Goal: Task Accomplishment & Management: Complete application form

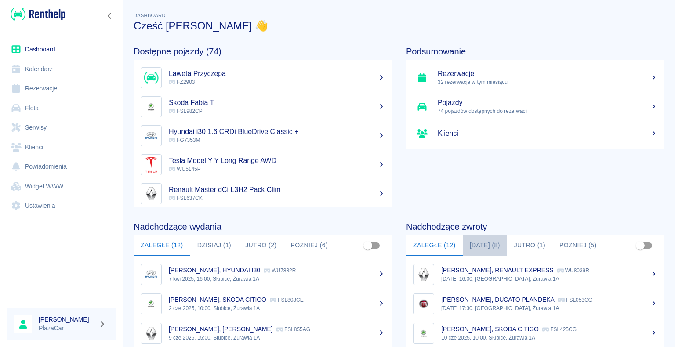
click at [480, 243] on button "[DATE] (8)" at bounding box center [484, 245] width 44 height 21
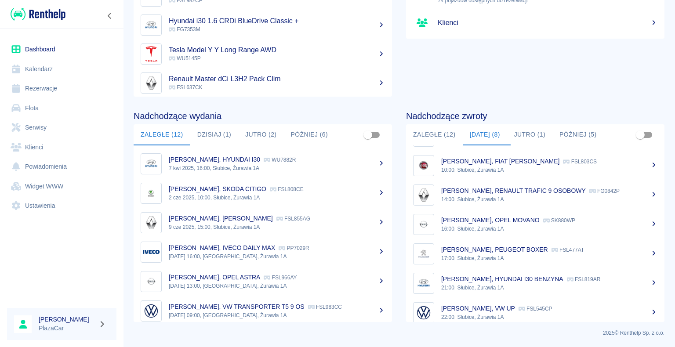
scroll to position [65, 0]
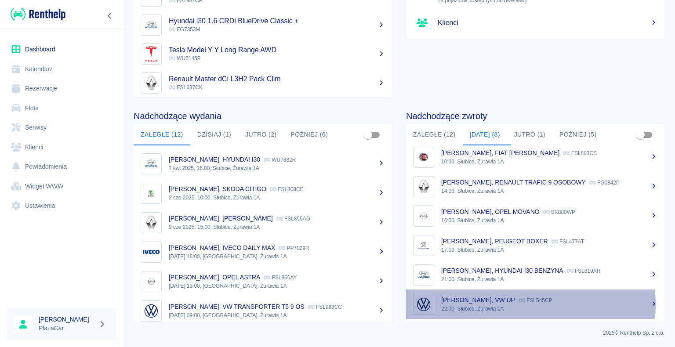
click at [473, 305] on p "22:00, Słubice, Żurawia 1A" at bounding box center [549, 309] width 216 height 8
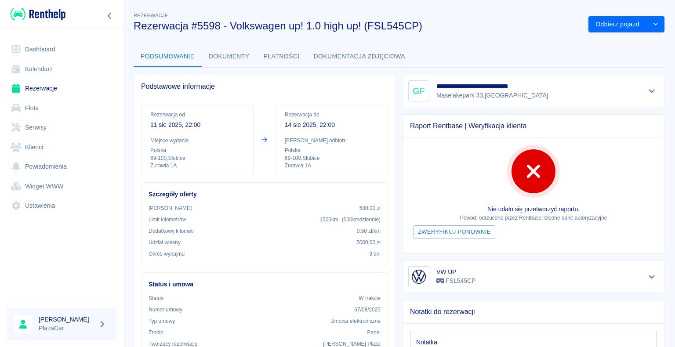
click at [498, 39] on div "**********" at bounding box center [399, 317] width 552 height 626
click at [39, 48] on link "Dashboard" at bounding box center [61, 50] width 109 height 20
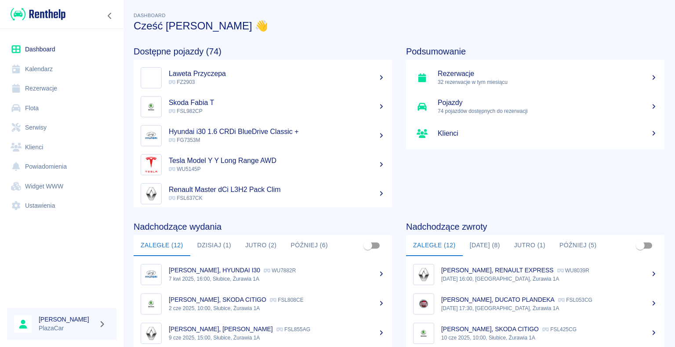
scroll to position [111, 0]
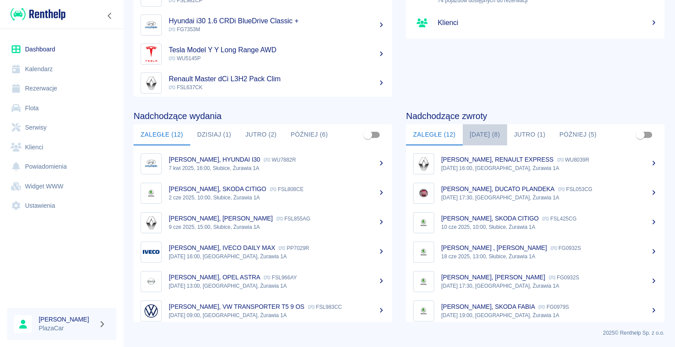
click at [486, 134] on button "[DATE] (8)" at bounding box center [484, 134] width 44 height 21
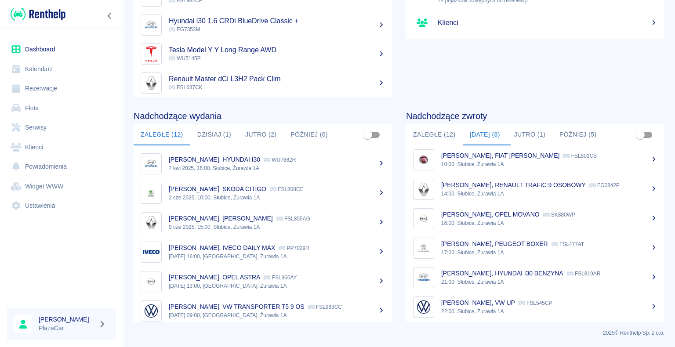
scroll to position [65, 0]
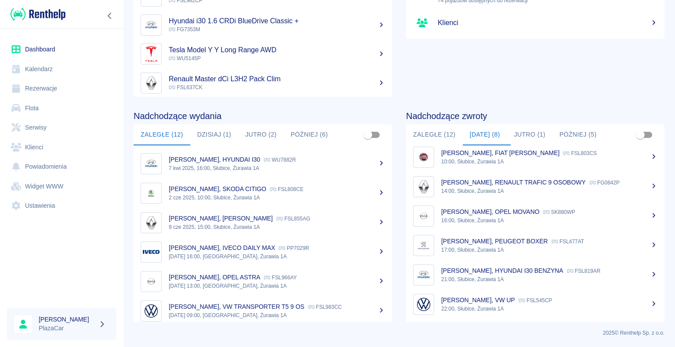
click at [497, 275] on p "21:00, Słubice, Żurawia 1A" at bounding box center [549, 279] width 216 height 8
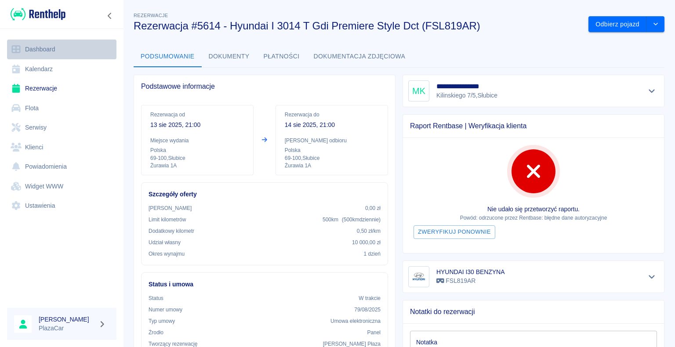
click at [37, 48] on link "Dashboard" at bounding box center [61, 50] width 109 height 20
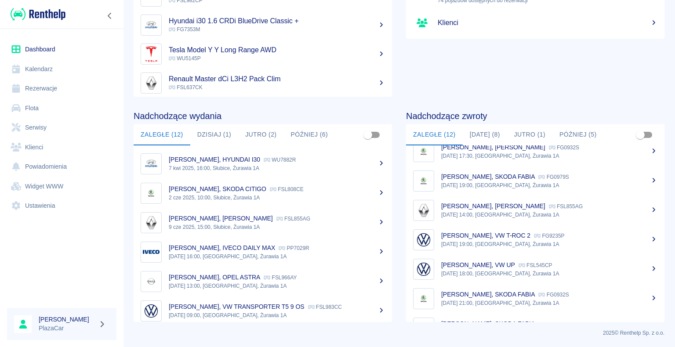
scroll to position [132, 0]
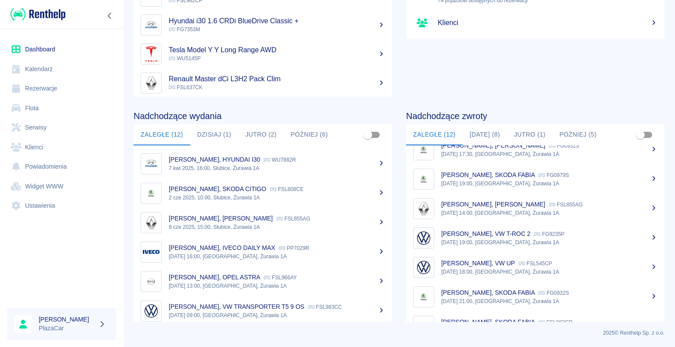
click at [543, 235] on p "FG9235P" at bounding box center [549, 234] width 30 height 6
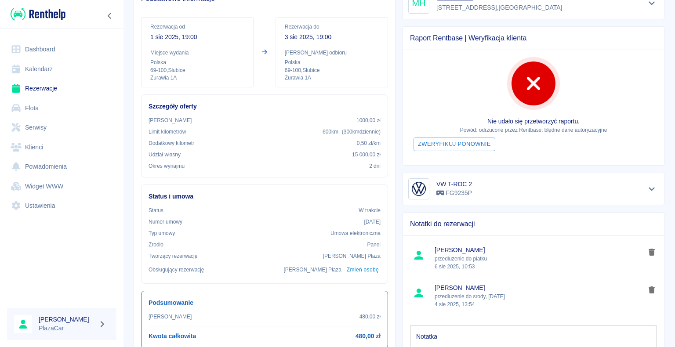
scroll to position [44, 0]
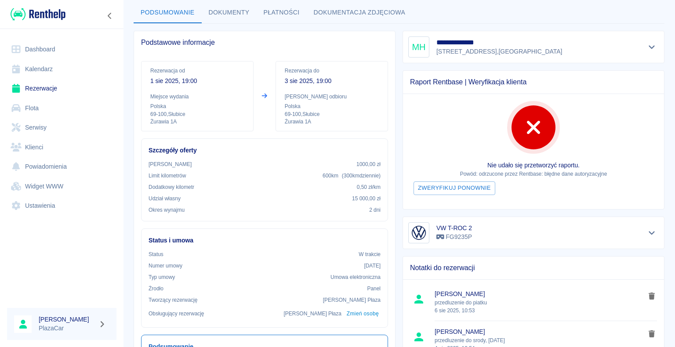
click at [46, 50] on link "Dashboard" at bounding box center [61, 50] width 109 height 20
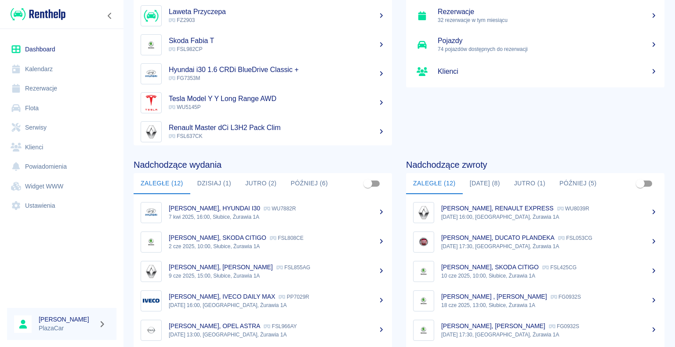
scroll to position [111, 0]
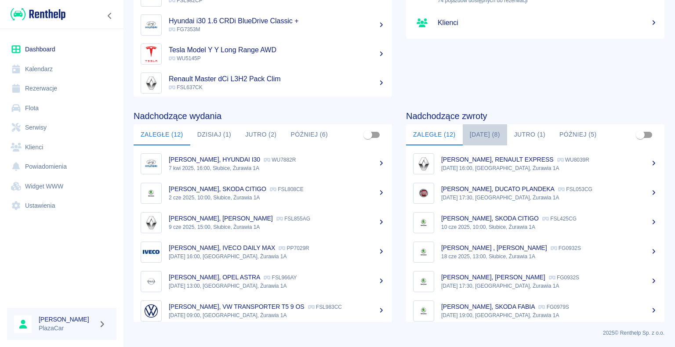
click at [479, 133] on button "[DATE] (8)" at bounding box center [484, 134] width 44 height 21
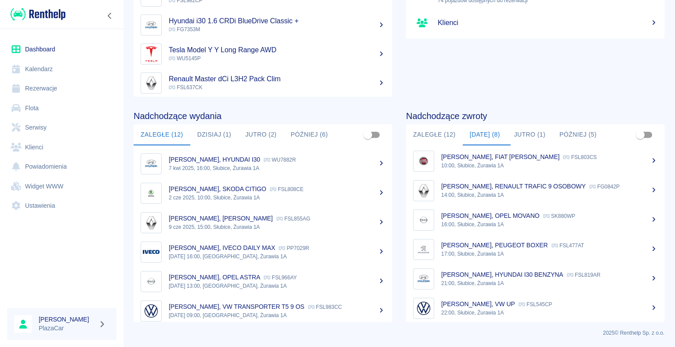
scroll to position [65, 0]
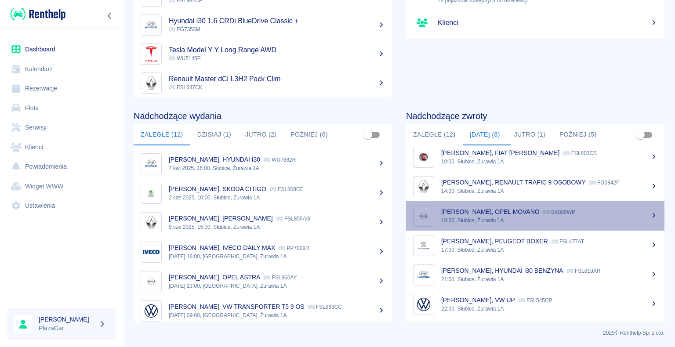
click at [532, 215] on div "[PERSON_NAME], OPEL MOVANO SK880WP" at bounding box center [549, 211] width 216 height 9
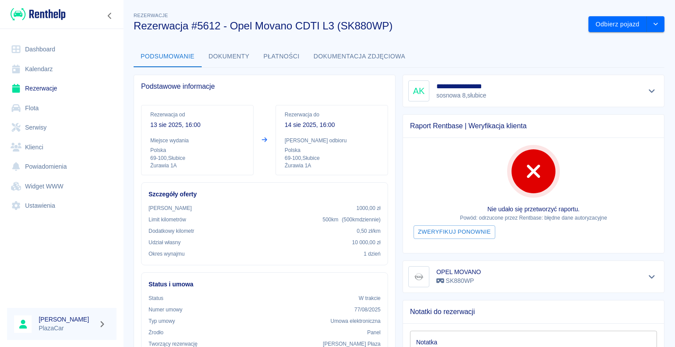
click at [46, 51] on link "Dashboard" at bounding box center [61, 50] width 109 height 20
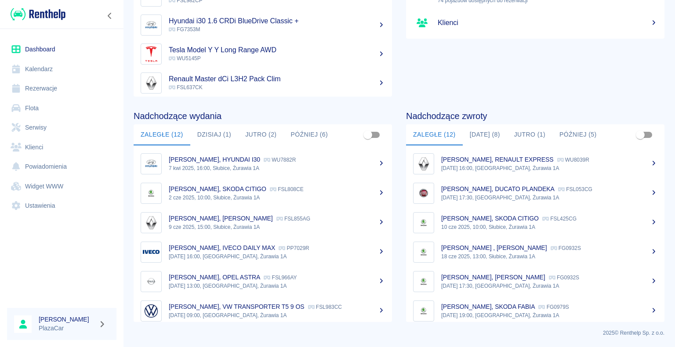
scroll to position [44, 0]
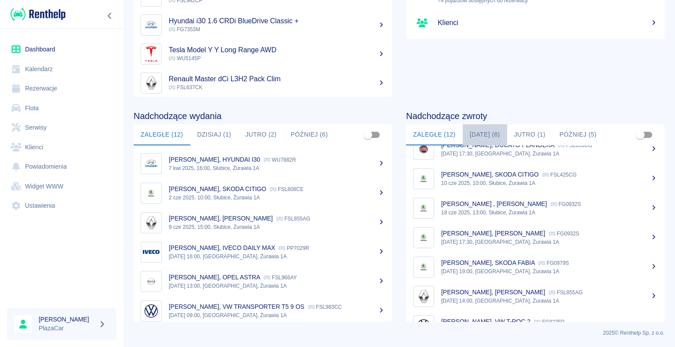
click at [480, 130] on button "[DATE] (8)" at bounding box center [484, 134] width 44 height 21
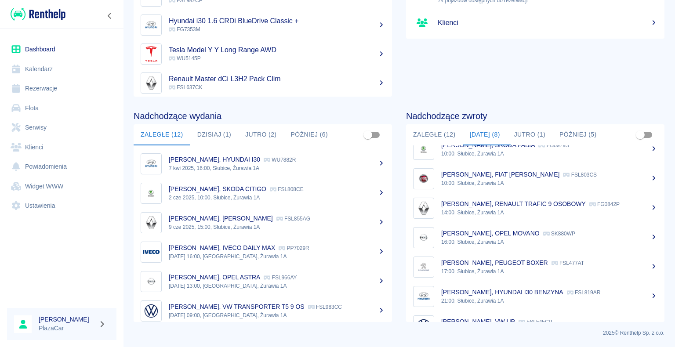
click at [531, 201] on p "[PERSON_NAME], RENAULT TRAFIC 9 OSOBOWY" at bounding box center [513, 203] width 144 height 7
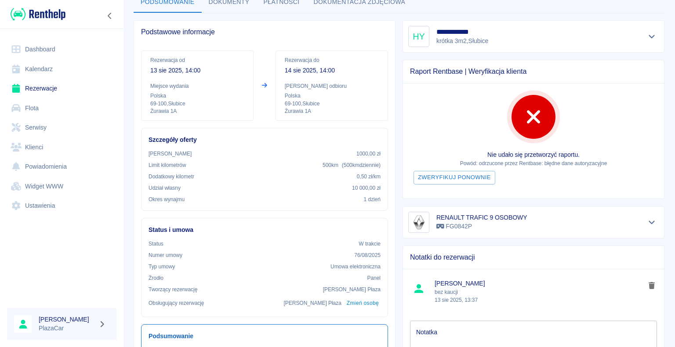
scroll to position [88, 0]
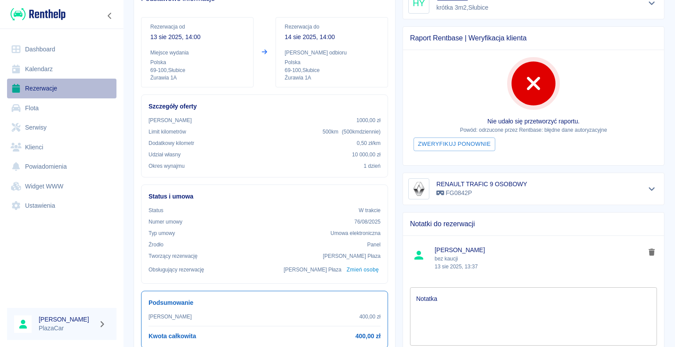
click at [43, 87] on link "Rezerwacje" at bounding box center [61, 89] width 109 height 20
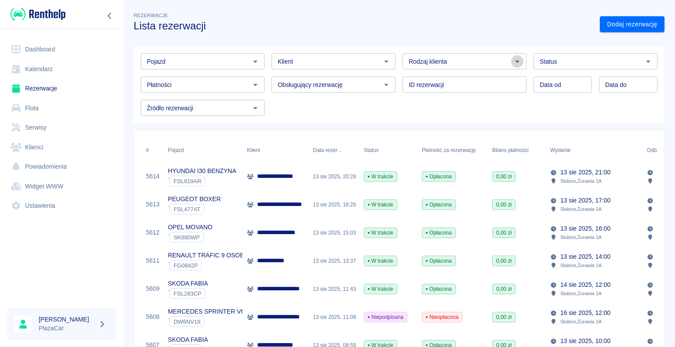
click at [515, 61] on icon "Otwórz" at bounding box center [517, 62] width 4 height 2
click at [489, 79] on li "Osoba prywatna" at bounding box center [460, 80] width 122 height 14
type input "Osoba prywatna"
click at [608, 25] on link "Dodaj rezerwację" at bounding box center [631, 24] width 65 height 16
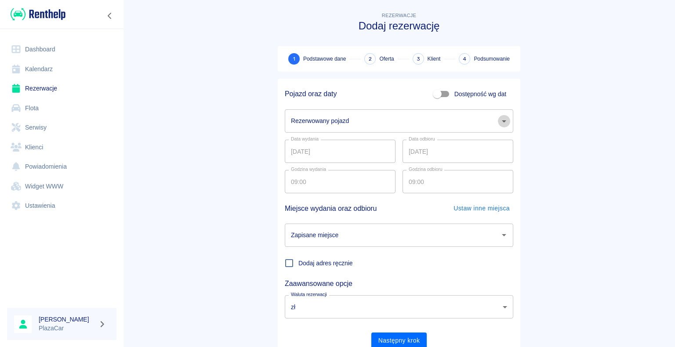
click at [502, 121] on icon "Otwórz" at bounding box center [504, 121] width 4 height 2
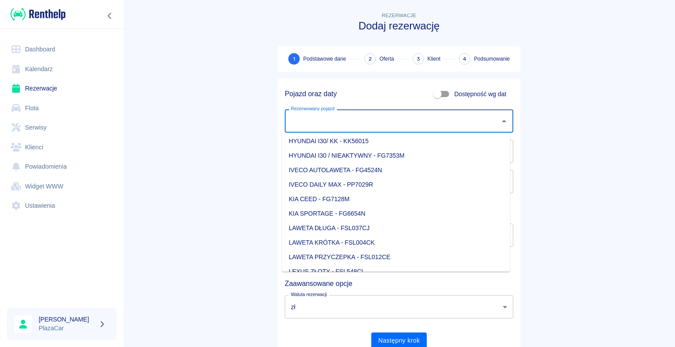
scroll to position [263, 0]
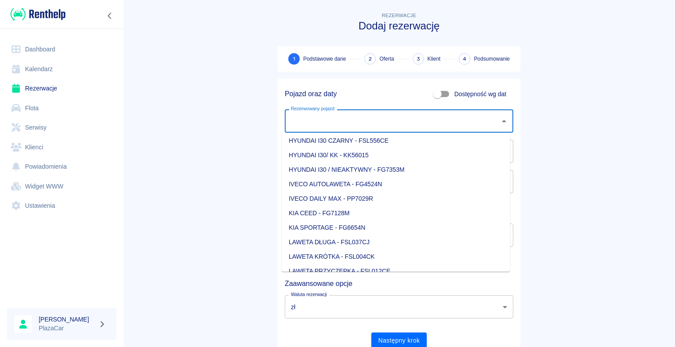
click at [343, 199] on li "IVECO DAILY MAX - PP7029R" at bounding box center [396, 198] width 228 height 14
type input "IVECO DAILY MAX - PP7029R"
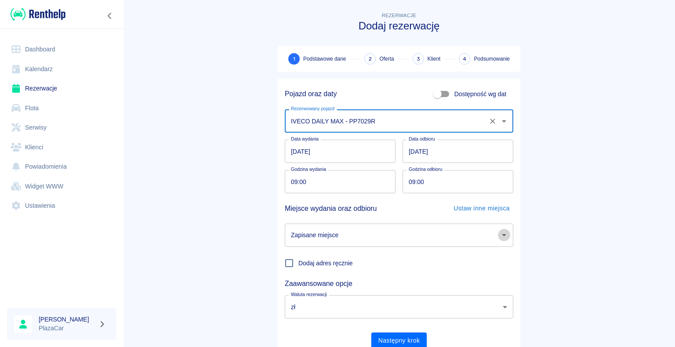
click at [498, 236] on icon "Otwórz" at bounding box center [503, 235] width 11 height 11
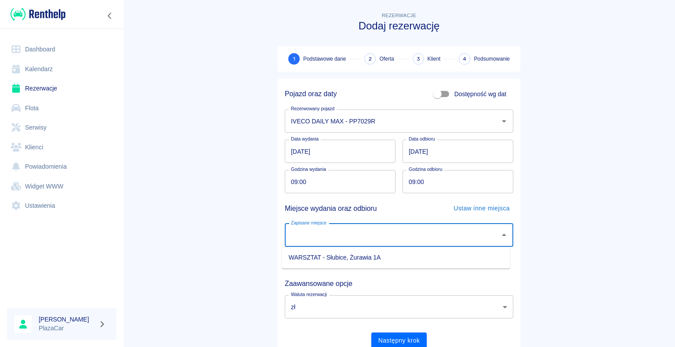
click at [406, 258] on li "WARSZTAT - Słubice, Żurawia 1A" at bounding box center [396, 257] width 228 height 14
type input "WARSZTAT - Słubice, Żurawia 1A"
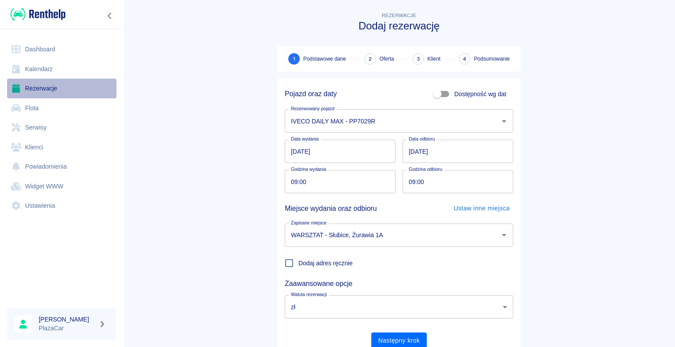
click at [54, 86] on link "Rezerwacje" at bounding box center [61, 89] width 109 height 20
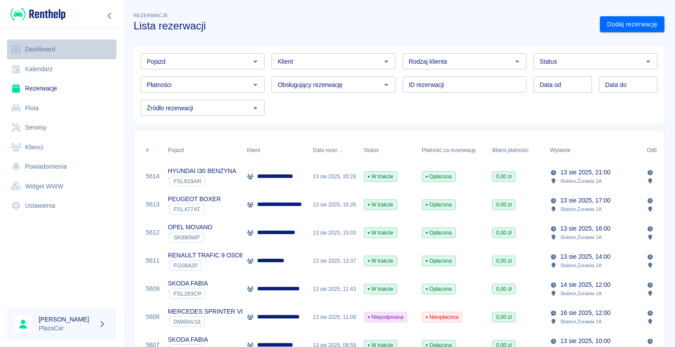
click at [48, 48] on link "Dashboard" at bounding box center [61, 50] width 109 height 20
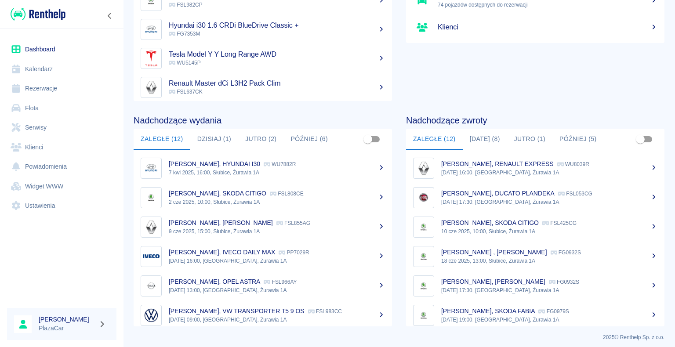
scroll to position [111, 0]
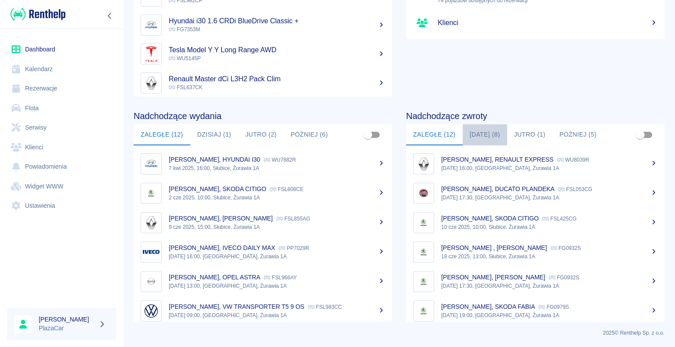
click at [480, 132] on button "[DATE] (8)" at bounding box center [484, 134] width 44 height 21
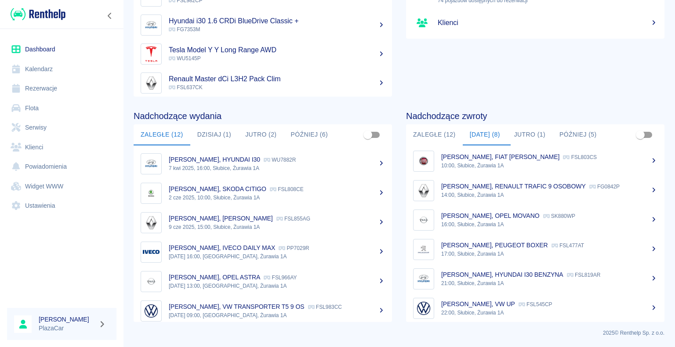
scroll to position [65, 0]
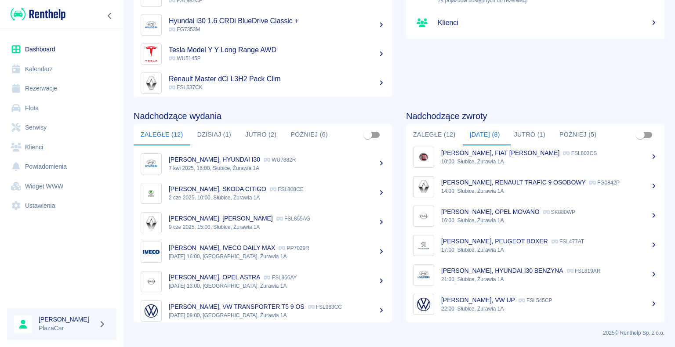
click at [497, 155] on p "[PERSON_NAME], FIAT [PERSON_NAME]" at bounding box center [500, 152] width 118 height 7
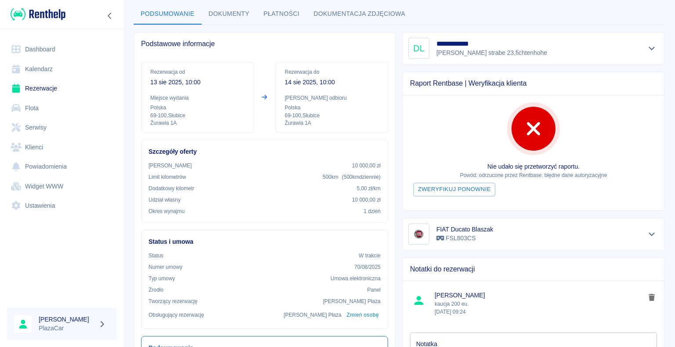
scroll to position [132, 0]
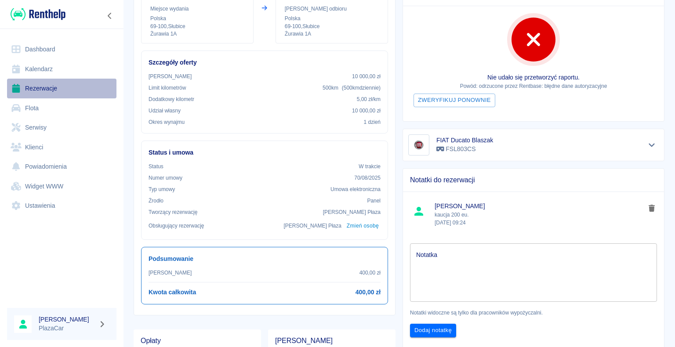
click at [53, 88] on link "Rezerwacje" at bounding box center [61, 89] width 109 height 20
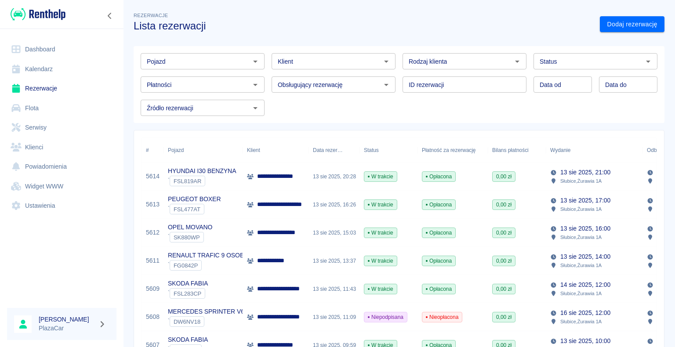
click at [515, 61] on icon "Otwórz" at bounding box center [517, 62] width 4 height 2
click at [481, 79] on li "Osoba prywatna" at bounding box center [460, 80] width 122 height 14
type input "Osoba prywatna"
click at [545, 22] on h3 "Lista rezerwacji" at bounding box center [363, 26] width 459 height 12
click at [616, 23] on link "Dodaj rezerwację" at bounding box center [631, 24] width 65 height 16
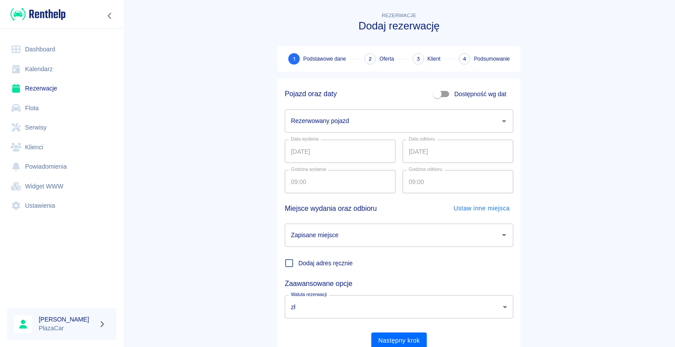
click at [499, 121] on icon "Otwórz" at bounding box center [503, 121] width 11 height 11
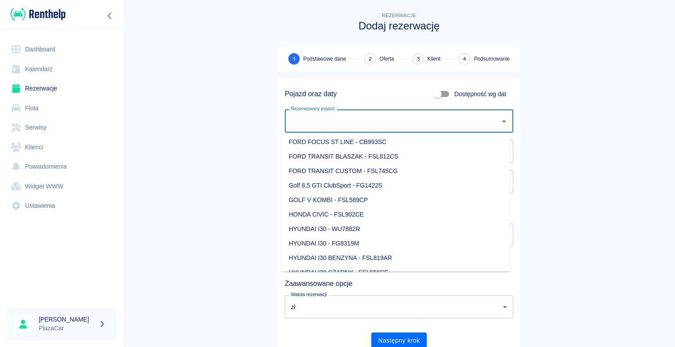
scroll to position [220, 0]
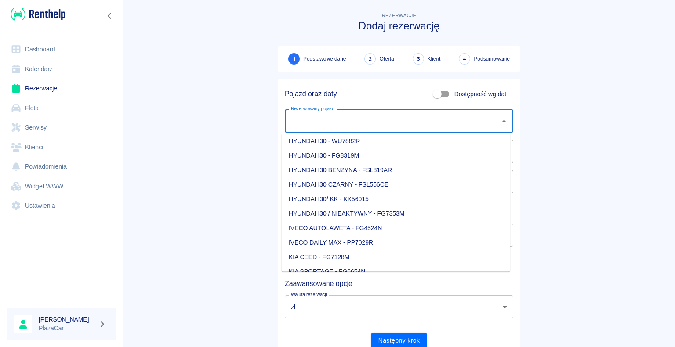
click at [364, 240] on li "IVECO DAILY MAX - PP7029R" at bounding box center [396, 242] width 228 height 14
type input "IVECO DAILY MAX - PP7029R"
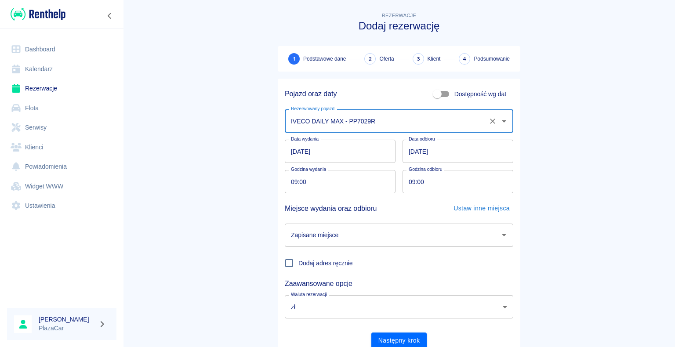
click at [501, 234] on icon "Otwórz" at bounding box center [503, 235] width 11 height 11
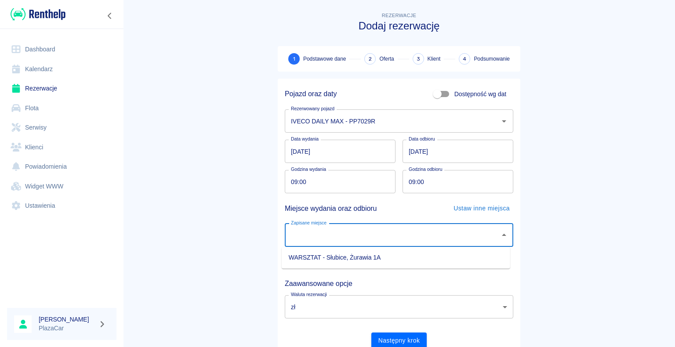
click at [443, 256] on li "WARSZTAT - Słubice, Żurawia 1A" at bounding box center [396, 257] width 228 height 14
type input "WARSZTAT - Słubice, Żurawia 1A"
click at [228, 207] on main "Rezerwacje Dodaj rezerwację 1 Podstawowe dane 2 Oferta 3 Klient 4 Podsumowanie …" at bounding box center [399, 183] width 552 height 345
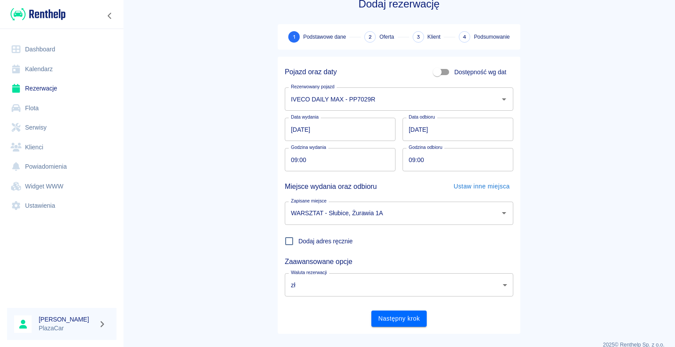
scroll to position [34, 0]
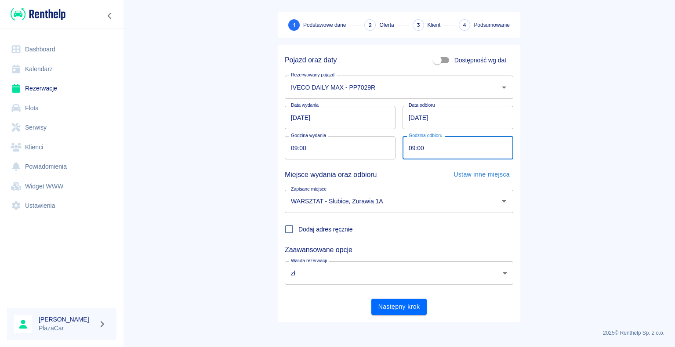
click at [411, 147] on input "09:00" at bounding box center [454, 147] width 105 height 23
type input "17:00"
click at [229, 230] on main "Rezerwacje Dodaj rezerwację 1 Podstawowe dane 2 Oferta 3 Klient 4 Podsumowanie …" at bounding box center [399, 149] width 552 height 345
click at [398, 303] on button "Następny krok" at bounding box center [399, 307] width 56 height 16
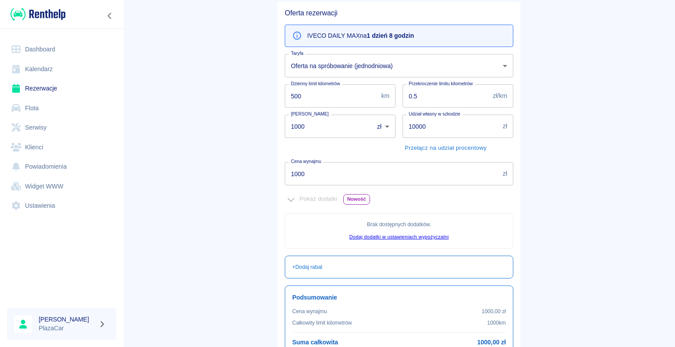
scroll to position [159, 0]
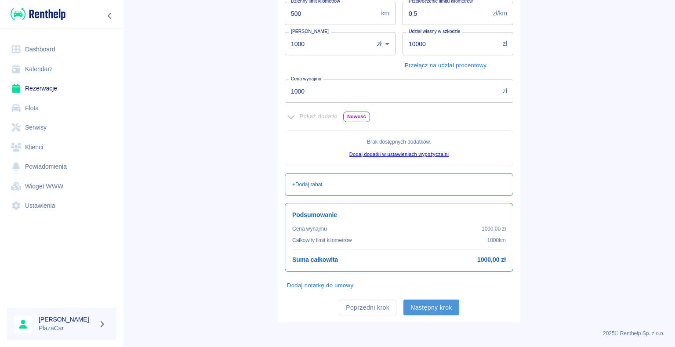
click at [429, 306] on button "Następny krok" at bounding box center [431, 308] width 56 height 16
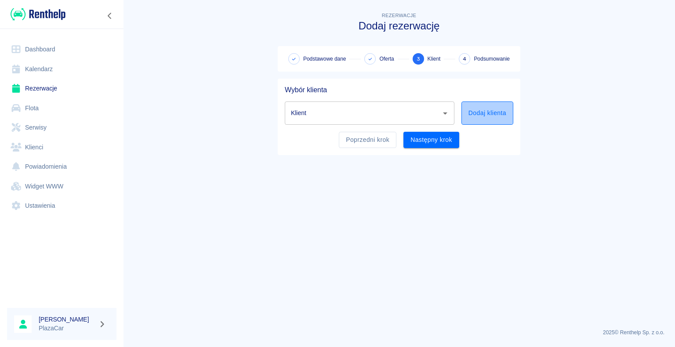
click at [471, 112] on button "Dodaj klienta" at bounding box center [487, 112] width 52 height 23
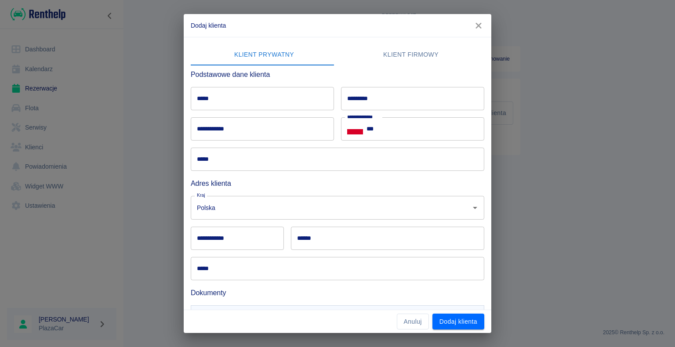
click at [228, 98] on input "*****" at bounding box center [262, 98] width 143 height 23
type input "****"
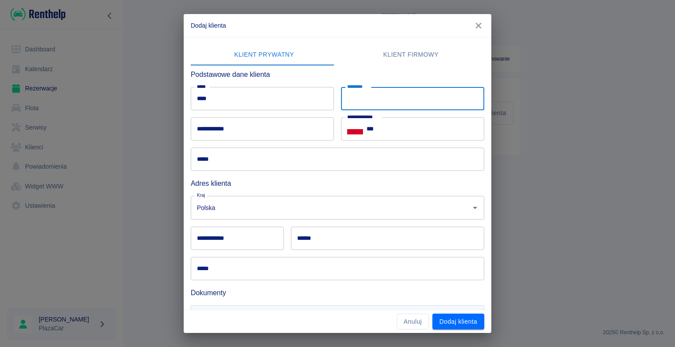
click at [359, 99] on input "*********" at bounding box center [412, 98] width 143 height 23
type input "********"
click at [378, 127] on input "***" at bounding box center [425, 128] width 118 height 23
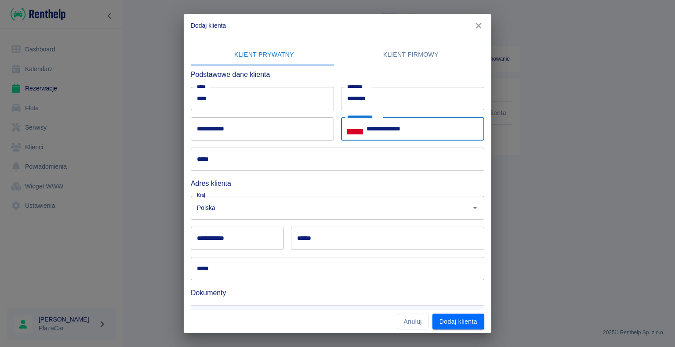
type input "**********"
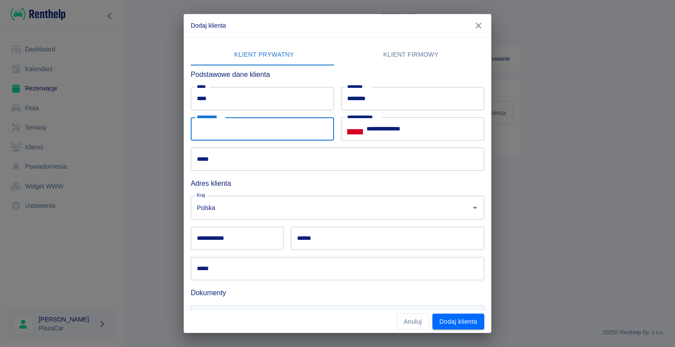
click at [230, 130] on input "**********" at bounding box center [262, 128] width 143 height 23
type input "*"
type input "**********"
click at [140, 151] on div "**********" at bounding box center [337, 173] width 675 height 347
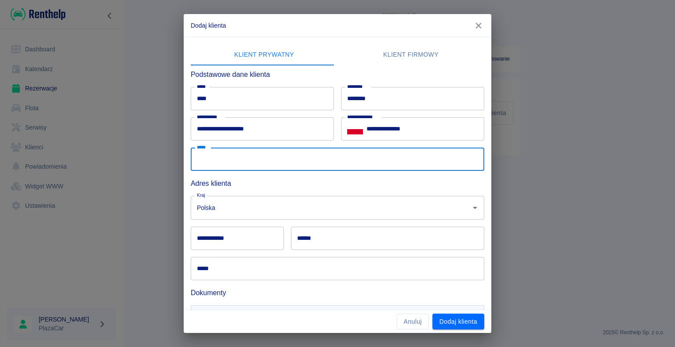
click at [232, 162] on input "*****" at bounding box center [337, 159] width 293 height 23
type input "**********"
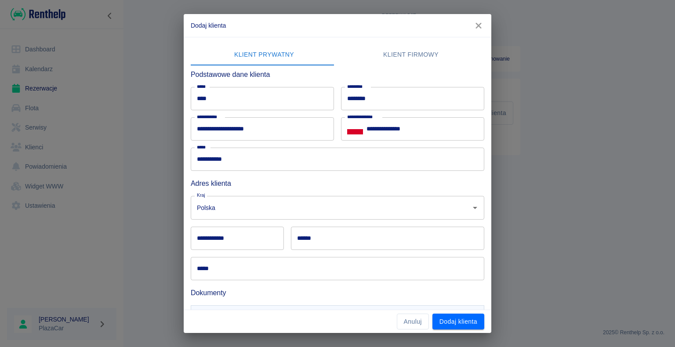
click at [114, 173] on div "**********" at bounding box center [337, 173] width 675 height 347
click at [218, 240] on input "**********" at bounding box center [237, 238] width 93 height 23
type input "******"
click at [321, 242] on input "******" at bounding box center [387, 238] width 193 height 23
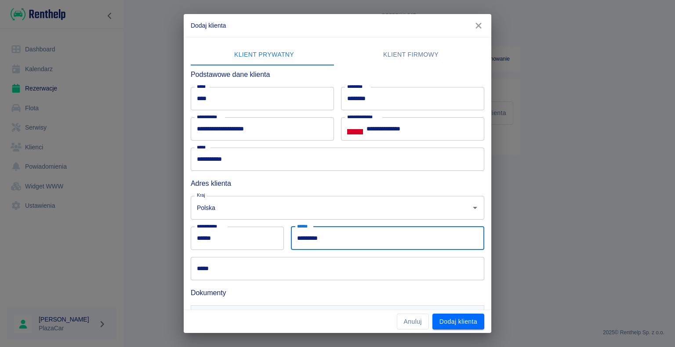
type input "*********"
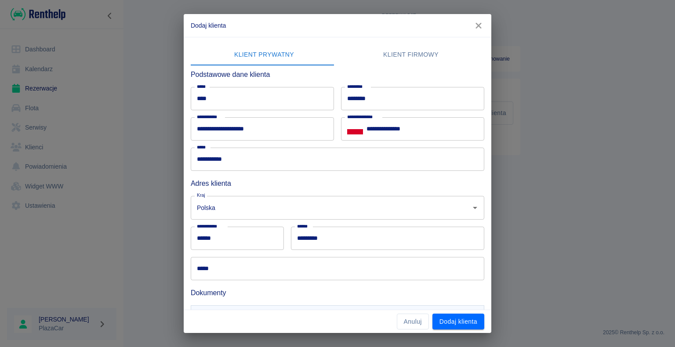
click at [142, 220] on div "**********" at bounding box center [337, 173] width 675 height 347
click at [213, 267] on input "*****" at bounding box center [337, 268] width 293 height 23
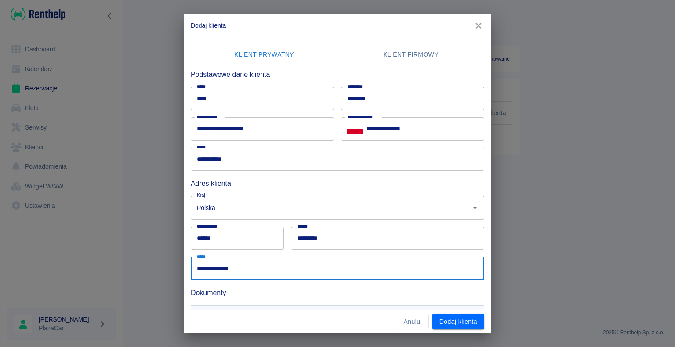
type input "**********"
click at [156, 259] on div "**********" at bounding box center [337, 173] width 675 height 347
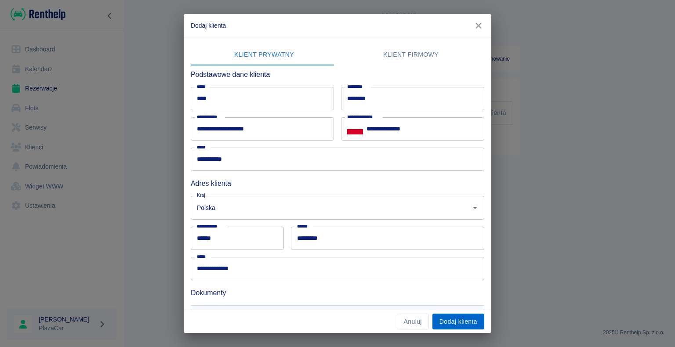
click at [449, 320] on button "Dodaj klienta" at bounding box center [458, 322] width 52 height 16
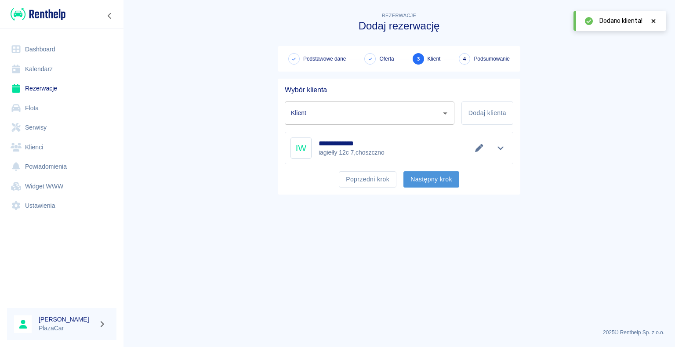
click at [423, 180] on button "Następny krok" at bounding box center [431, 179] width 56 height 16
type input "[PERSON_NAME] ([PHONE_NUMBER])"
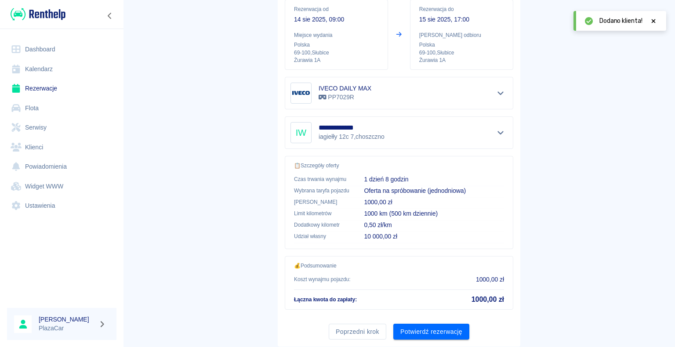
scroll to position [125, 0]
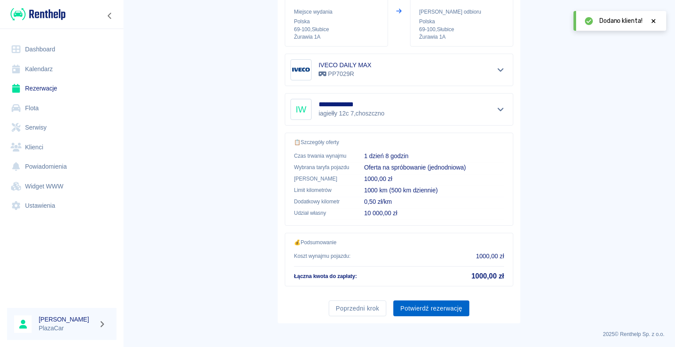
click at [430, 307] on button "Potwierdź rezerwację" at bounding box center [431, 308] width 76 height 16
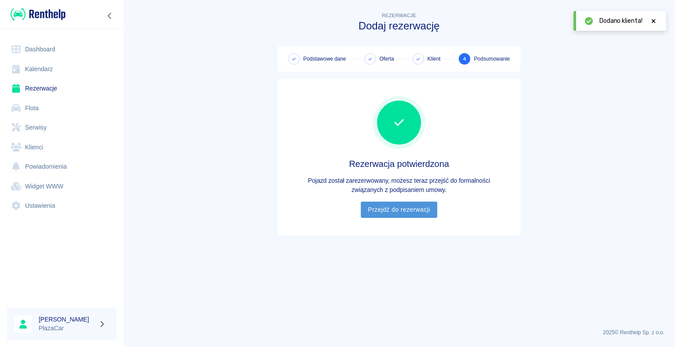
click at [403, 207] on link "Przejdź do rezerwacji" at bounding box center [399, 210] width 76 height 16
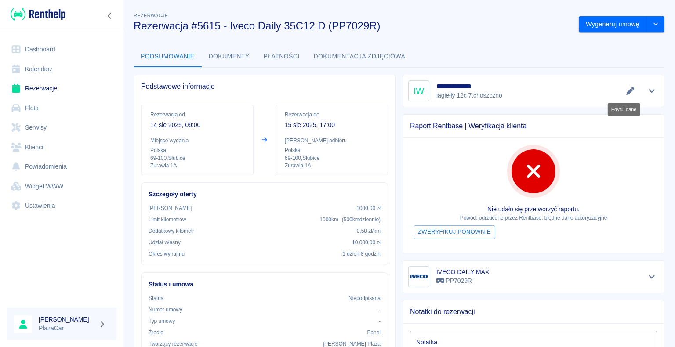
click at [625, 92] on icon "Edytuj dane" at bounding box center [630, 91] width 10 height 8
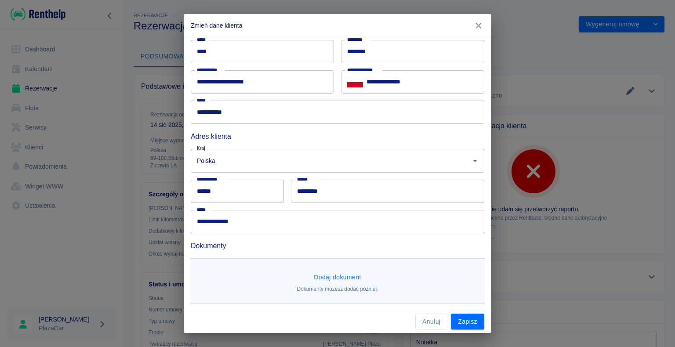
scroll to position [48, 0]
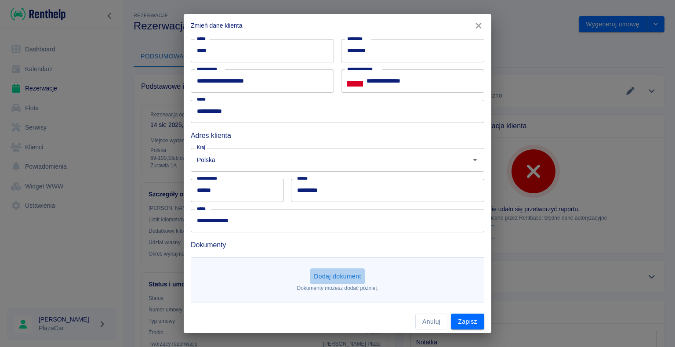
click at [332, 274] on button "Dodaj dokument" at bounding box center [337, 276] width 54 height 16
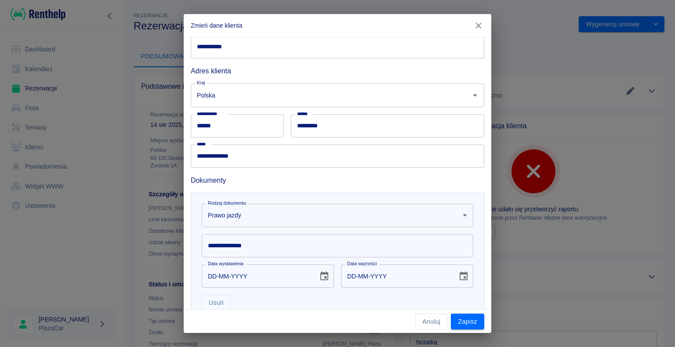
scroll to position [136, 0]
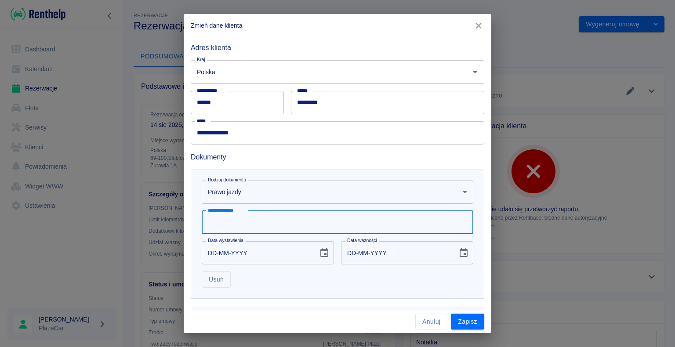
click at [215, 226] on input "**********" at bounding box center [337, 222] width 271 height 23
type input "**********"
click at [216, 252] on input "DD-MM-YYYY" at bounding box center [257, 252] width 110 height 23
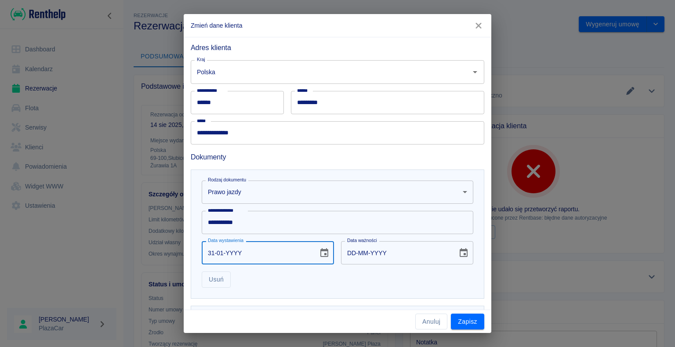
type input "31-01-0002"
type input "31-01-0012"
type input "31-01-0020"
type input "31-01-0030"
type input "31-01-0202"
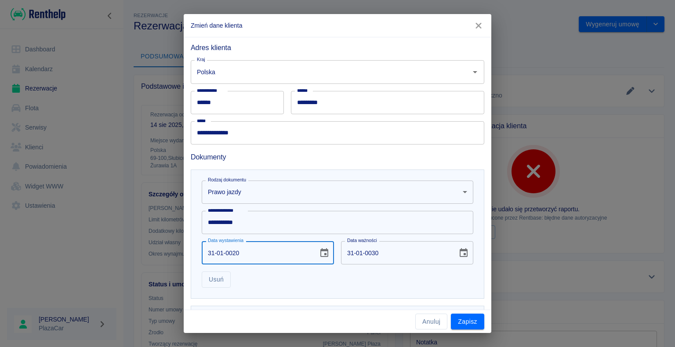
type input "31-01-0212"
type input "[DATE]"
click at [467, 319] on button "Zapisz" at bounding box center [467, 322] width 33 height 16
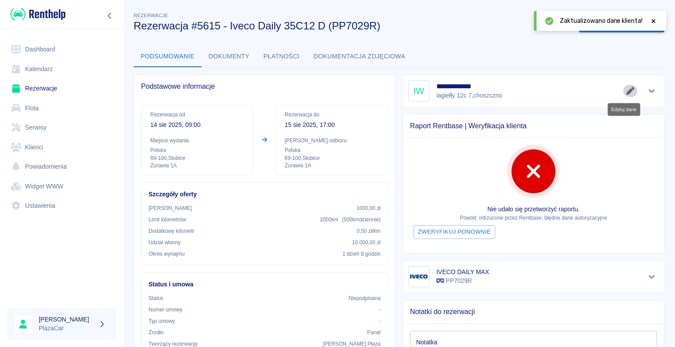
click at [625, 90] on icon "Edytuj dane" at bounding box center [630, 91] width 10 height 8
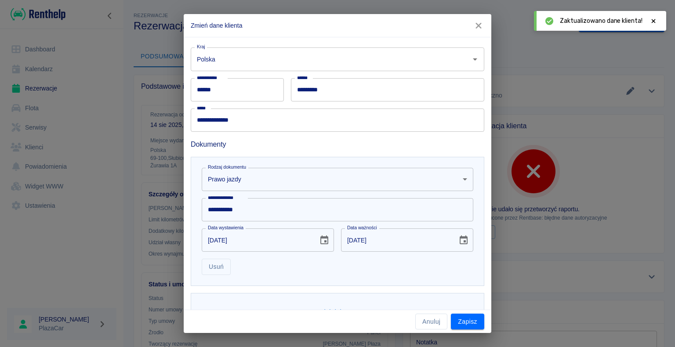
scroll to position [176, 0]
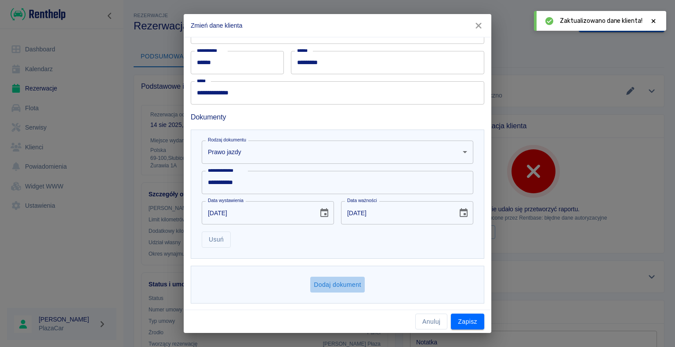
click at [332, 285] on button "Dodaj dokument" at bounding box center [337, 285] width 54 height 16
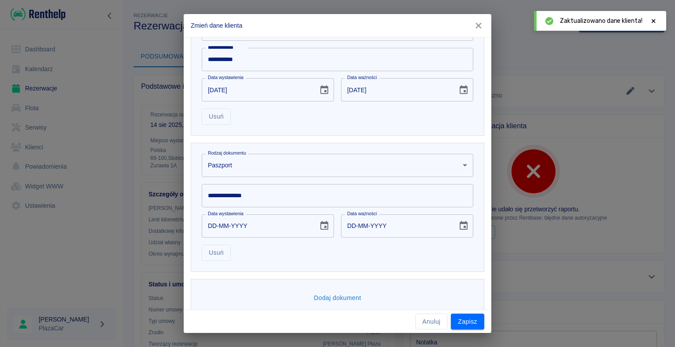
scroll to position [307, 0]
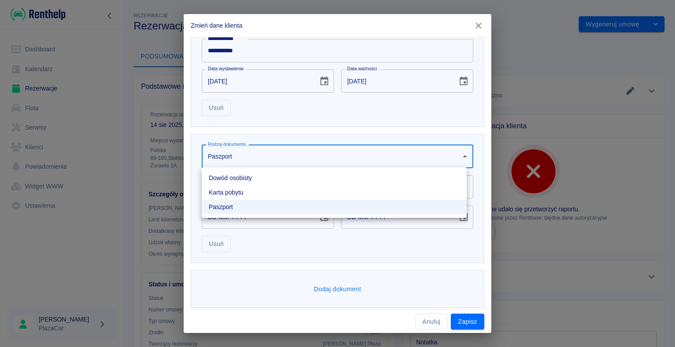
click at [457, 156] on body "Używamy plików Cookies, by zapewnić Ci najlepsze możliwe doświadczenie. Aby dow…" at bounding box center [337, 173] width 675 height 347
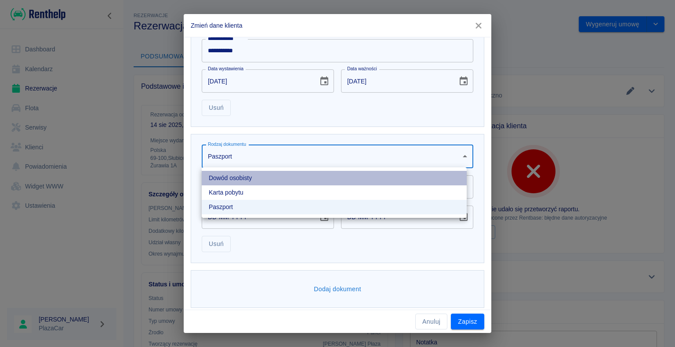
click at [400, 172] on li "Dowód osobisty" at bounding box center [334, 178] width 265 height 14
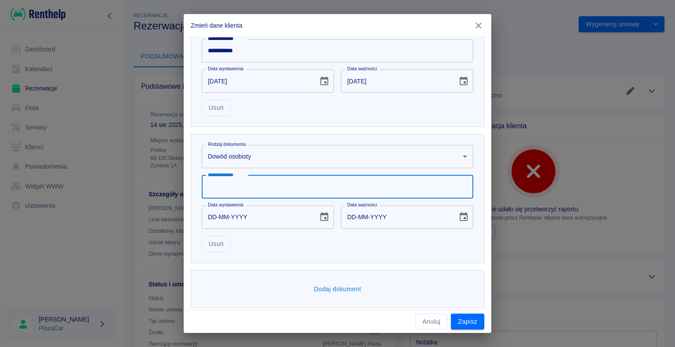
click at [258, 191] on input "**********" at bounding box center [337, 186] width 271 height 23
type input "**********"
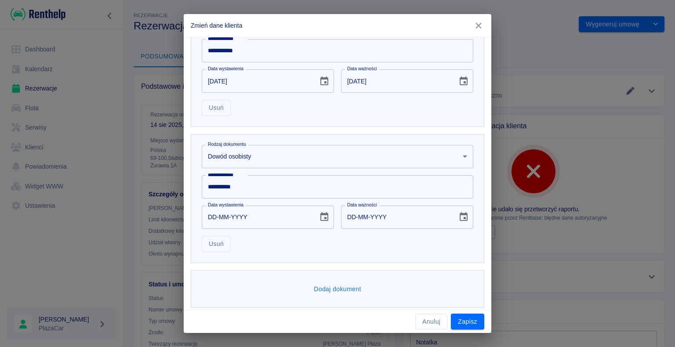
click at [177, 206] on div "**********" at bounding box center [337, 173] width 675 height 347
click at [217, 217] on input "DD-MM-YYYY" at bounding box center [257, 217] width 110 height 23
type input "05-05-0002"
type input "05-05-0012"
type input "05-05-0020"
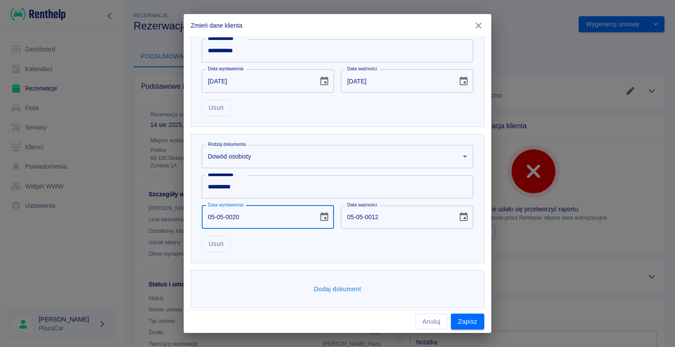
type input "05-05-0030"
type input "05-05-0201"
type input "05-05-0211"
type input "[DATE]"
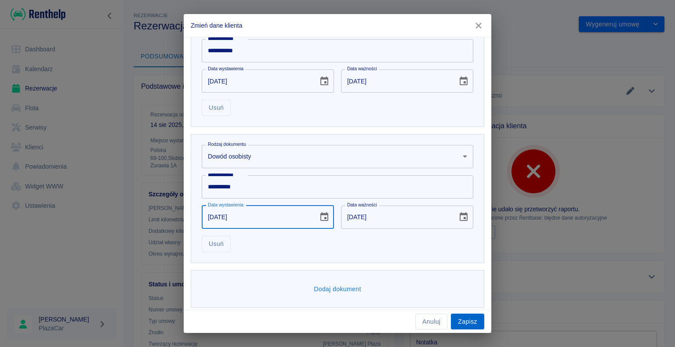
type input "[DATE]"
click at [467, 321] on button "Zapisz" at bounding box center [467, 322] width 33 height 16
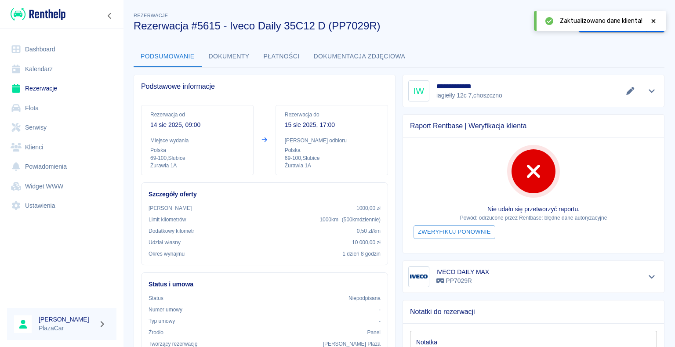
click at [652, 20] on icon at bounding box center [653, 21] width 4 height 4
click at [604, 25] on button "Wygeneruj umowę" at bounding box center [612, 24] width 68 height 16
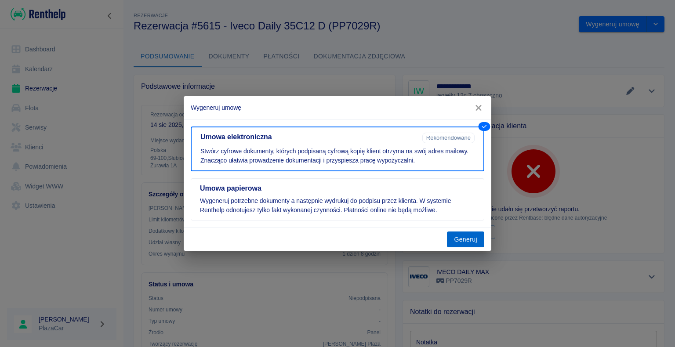
click at [464, 235] on button "Generuj" at bounding box center [465, 239] width 37 height 16
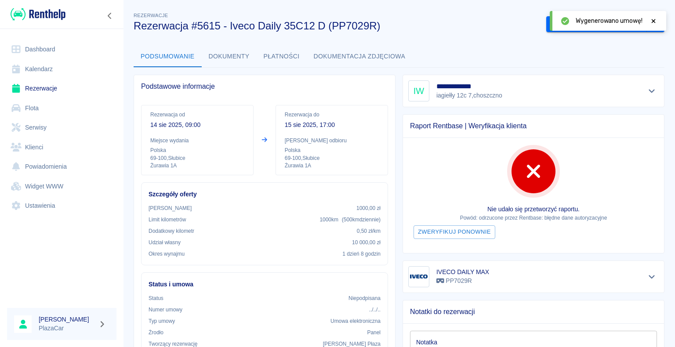
click at [653, 20] on icon at bounding box center [653, 21] width 8 height 6
click at [606, 22] on button "Podpisz umowę elektroniczną" at bounding box center [596, 24] width 101 height 16
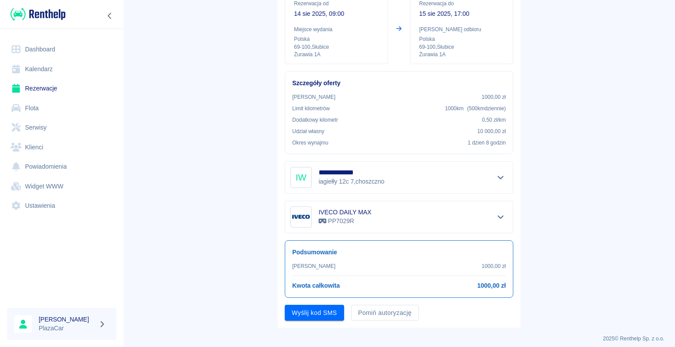
scroll to position [103, 0]
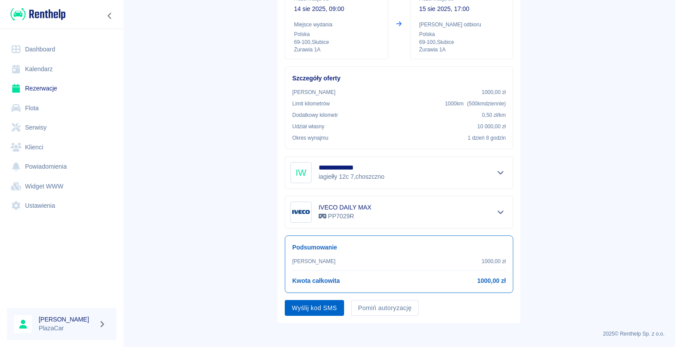
click at [314, 302] on button "Wyślij kod SMS" at bounding box center [314, 308] width 59 height 16
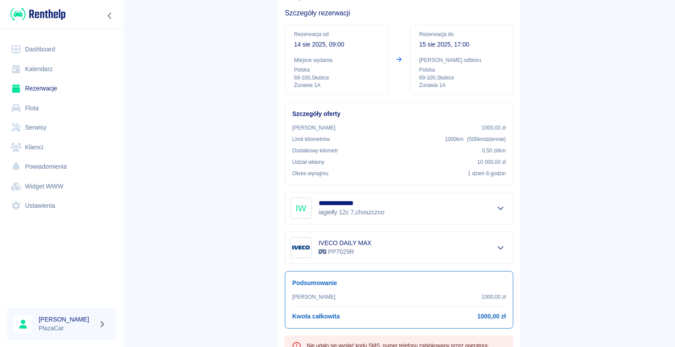
scroll to position [88, 0]
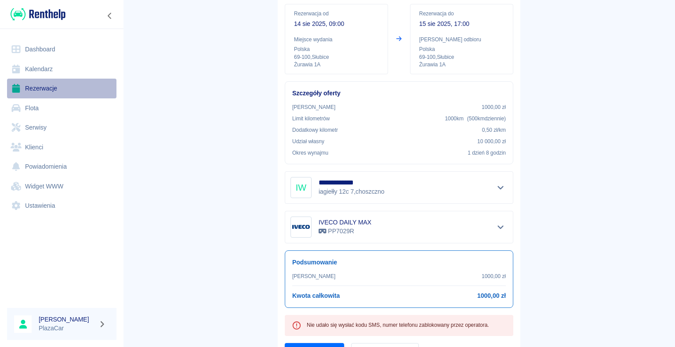
click at [58, 89] on link "Rezerwacje" at bounding box center [61, 89] width 109 height 20
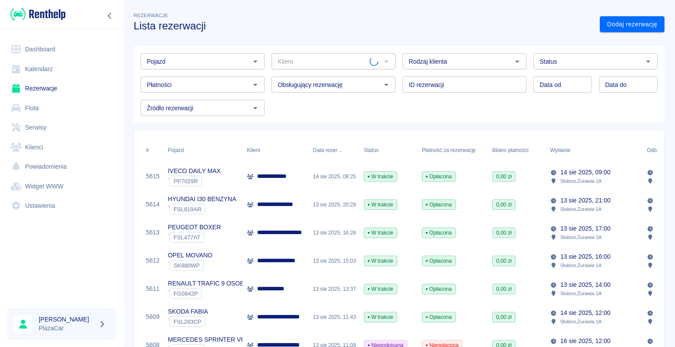
click at [318, 174] on div "14 sie 2025, 08:25" at bounding box center [333, 176] width 51 height 28
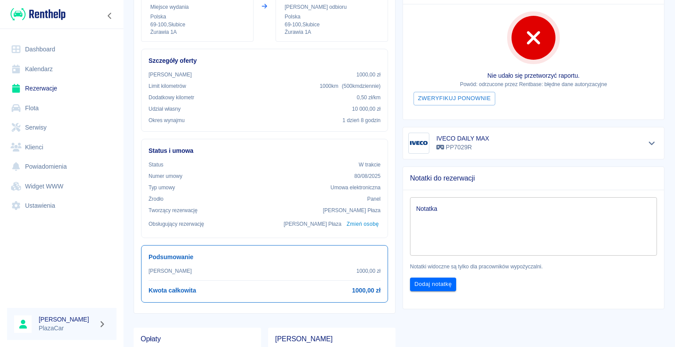
scroll to position [132, 0]
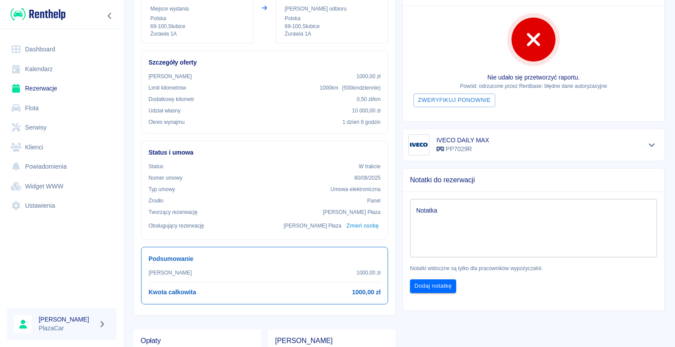
click at [47, 89] on link "Rezerwacje" at bounding box center [61, 89] width 109 height 20
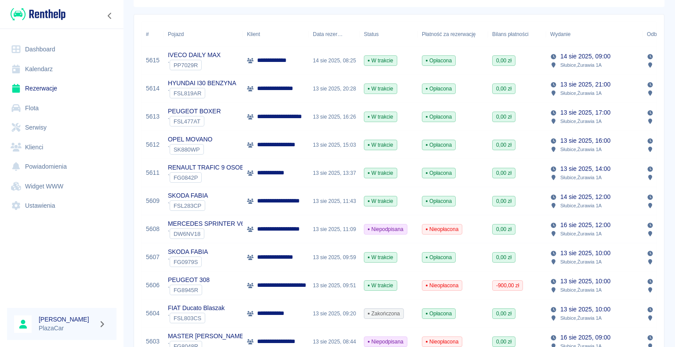
scroll to position [132, 0]
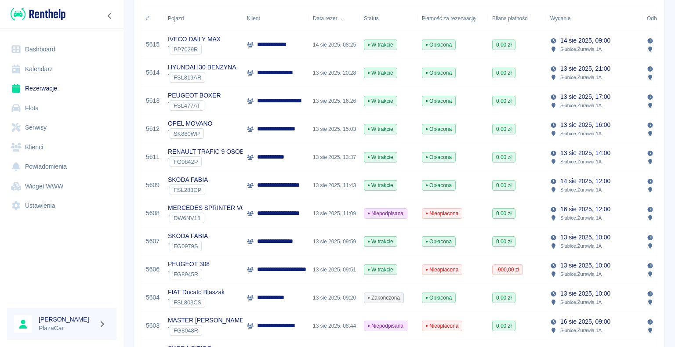
click at [51, 51] on link "Dashboard" at bounding box center [61, 50] width 109 height 20
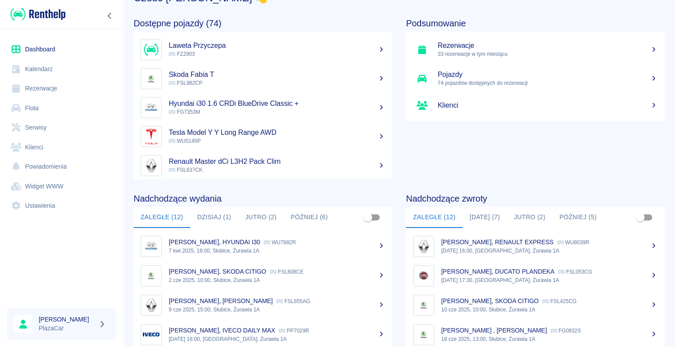
scroll to position [88, 0]
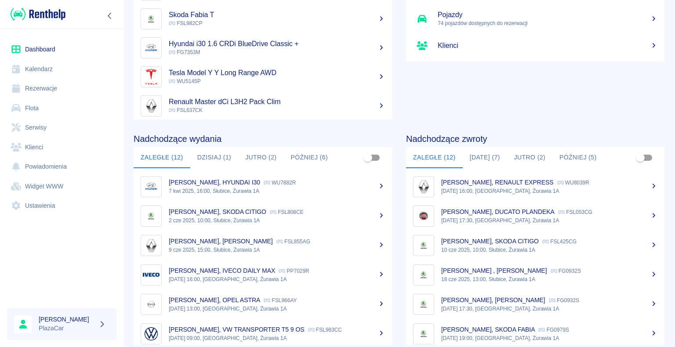
click at [480, 155] on button "[DATE] (7)" at bounding box center [484, 157] width 44 height 21
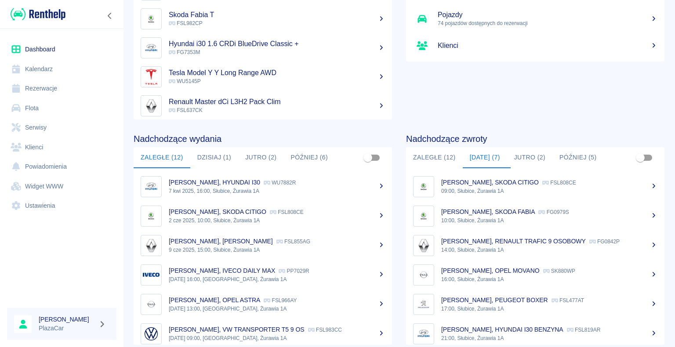
scroll to position [36, 0]
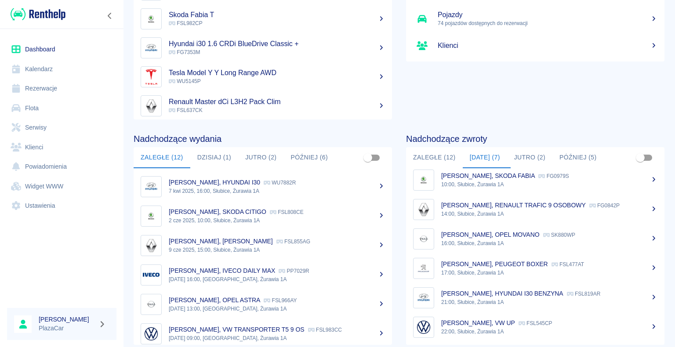
click at [426, 155] on button "Zaległe (12)" at bounding box center [434, 157] width 57 height 21
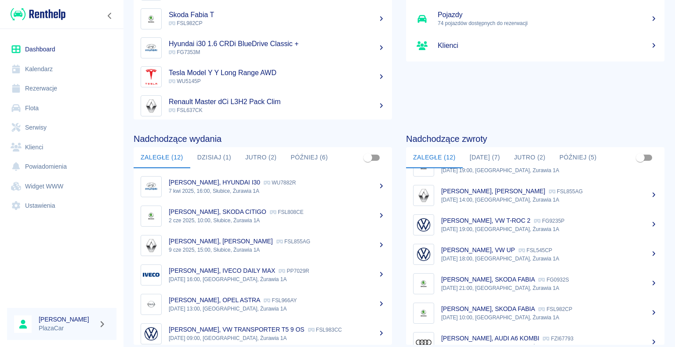
scroll to position [183, 0]
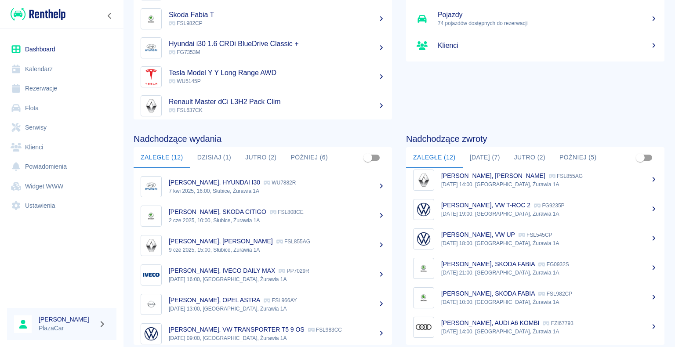
click at [487, 328] on p "[DATE] 14:00, [GEOGRAPHIC_DATA], Żurawia 1A" at bounding box center [549, 332] width 216 height 8
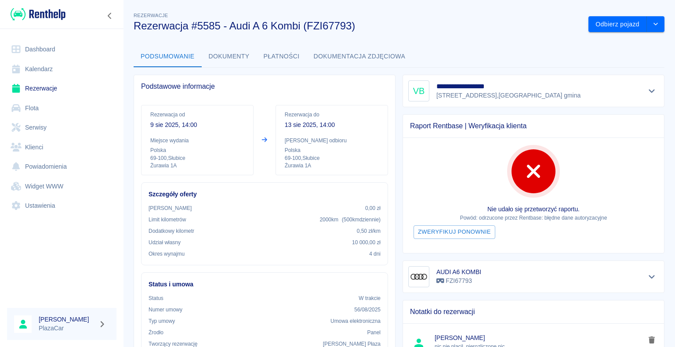
scroll to position [44, 0]
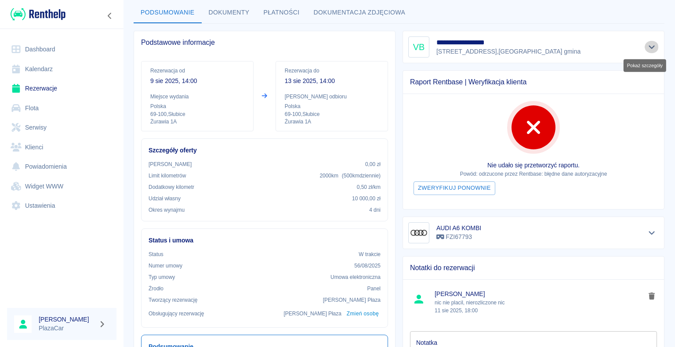
click at [646, 46] on icon "Pokaż szczegóły" at bounding box center [651, 47] width 10 height 8
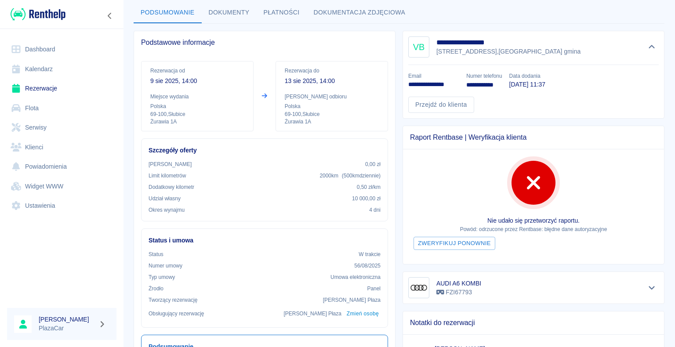
click at [541, 19] on div "Podsumowanie Dokumenty Płatności Dokumentacja zdjęciowa" at bounding box center [399, 12] width 531 height 21
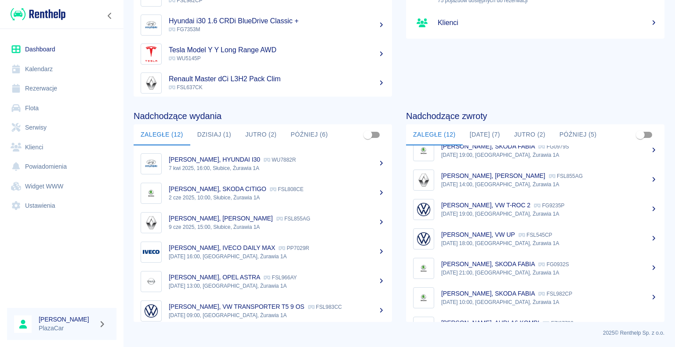
scroll to position [183, 0]
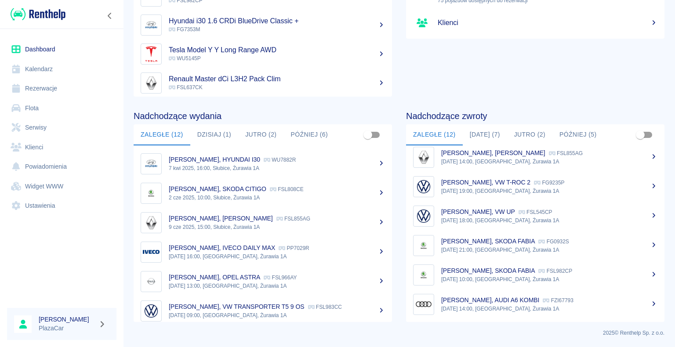
click at [486, 131] on button "[DATE] (7)" at bounding box center [484, 134] width 44 height 21
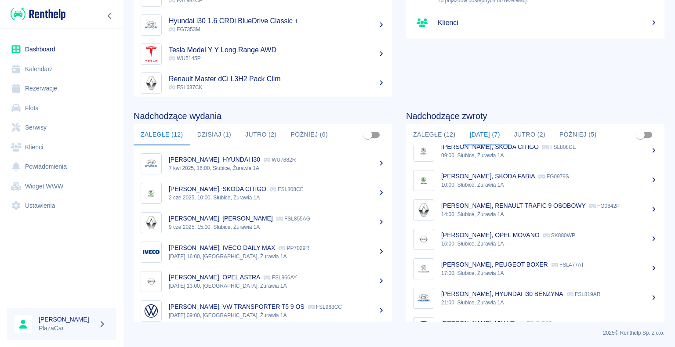
scroll to position [0, 0]
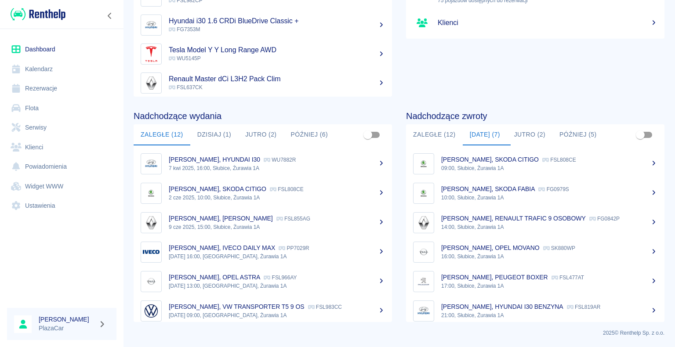
click at [494, 219] on p "[PERSON_NAME], RENAULT TRAFIC 9 OSOBOWY" at bounding box center [513, 218] width 144 height 7
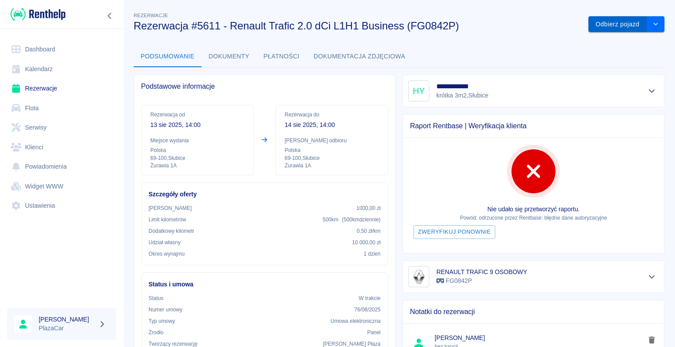
click at [599, 25] on button "Odbierz pojazd" at bounding box center [617, 24] width 58 height 16
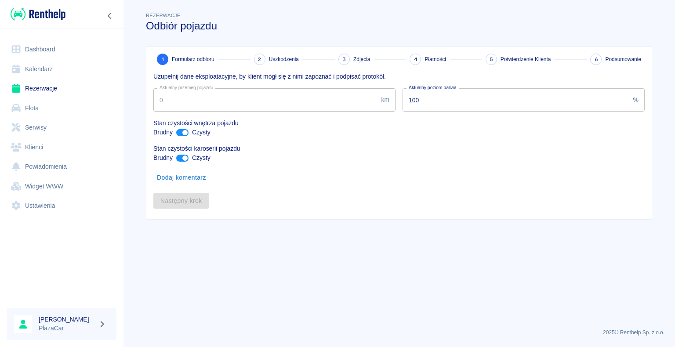
type input "145119"
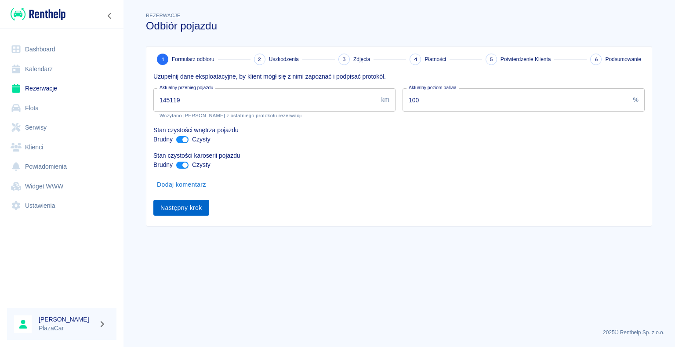
click at [180, 210] on button "Następny krok" at bounding box center [181, 208] width 56 height 16
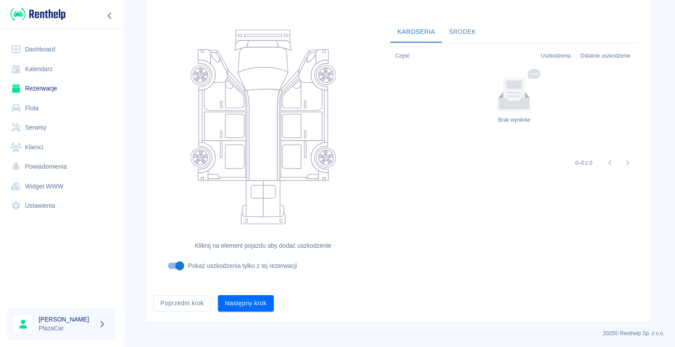
scroll to position [72, 0]
click at [249, 300] on button "Następny krok" at bounding box center [246, 303] width 56 height 16
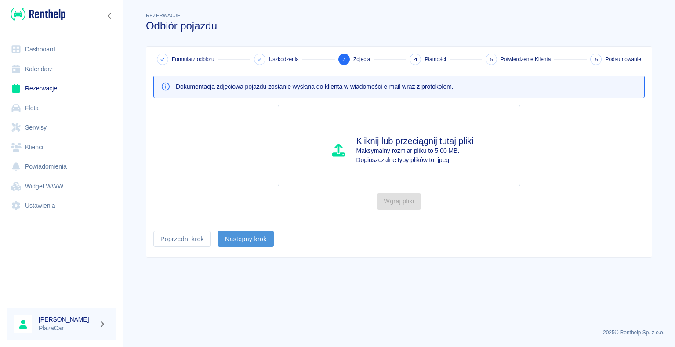
click at [242, 238] on button "Następny krok" at bounding box center [246, 239] width 56 height 16
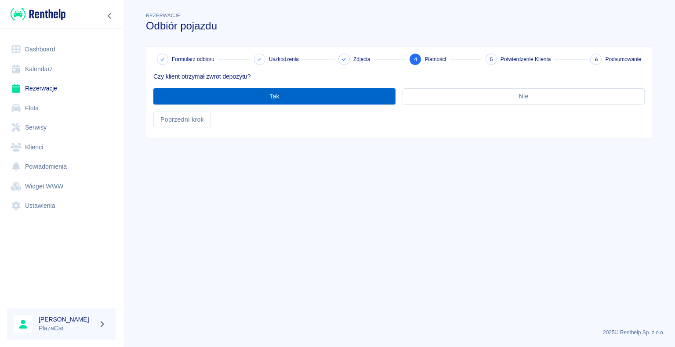
click at [273, 94] on button "Tak" at bounding box center [274, 96] width 242 height 16
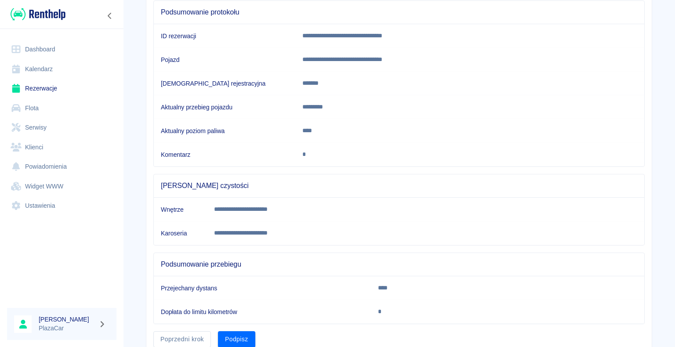
scroll to position [123, 0]
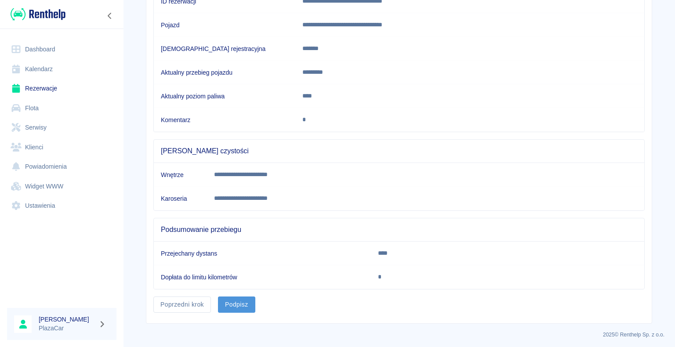
click at [237, 302] on button "Podpisz" at bounding box center [236, 304] width 37 height 16
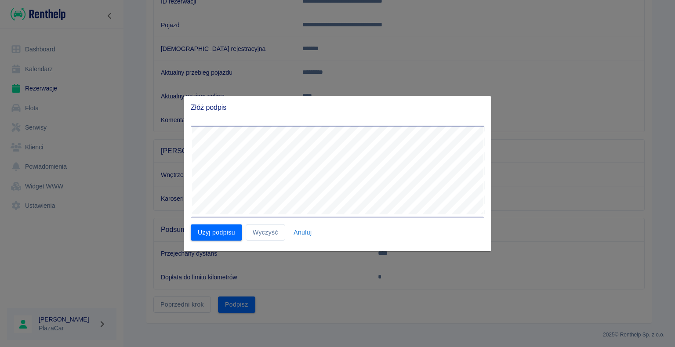
click at [222, 230] on button "Użyj podpisu" at bounding box center [216, 232] width 51 height 16
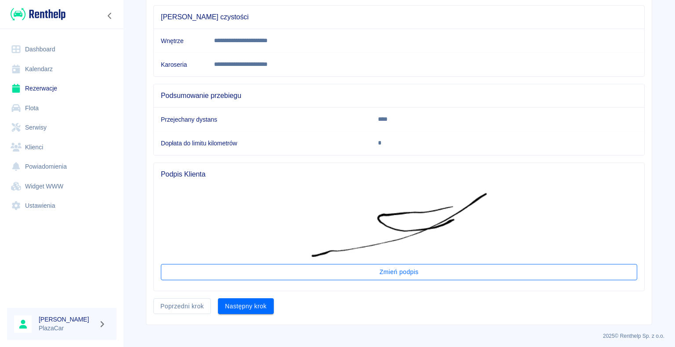
scroll to position [257, 0]
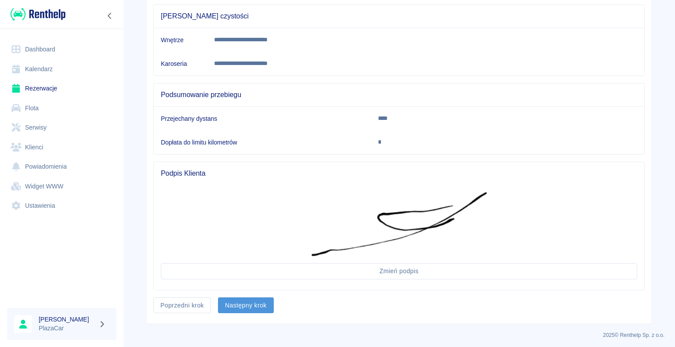
click at [246, 301] on button "Następny krok" at bounding box center [246, 305] width 56 height 16
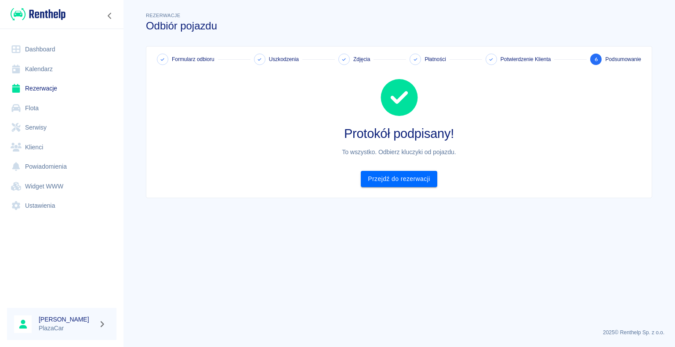
scroll to position [0, 0]
click at [397, 178] on link "Przejdź do rezerwacji" at bounding box center [399, 179] width 76 height 16
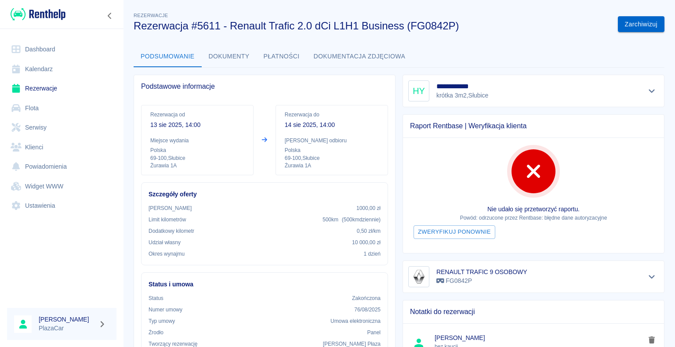
click at [628, 23] on button "Zarchiwizuj" at bounding box center [640, 24] width 47 height 16
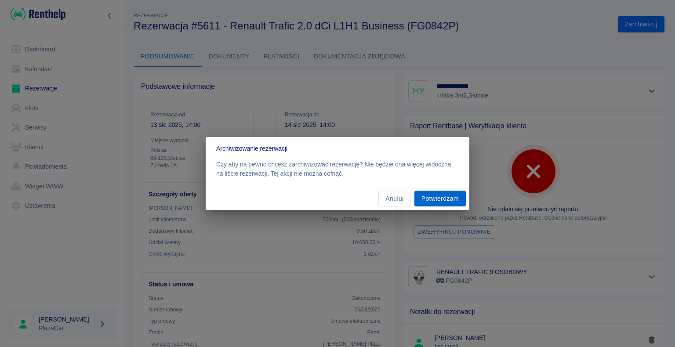
click at [435, 200] on button "Potwierdzam" at bounding box center [439, 199] width 51 height 16
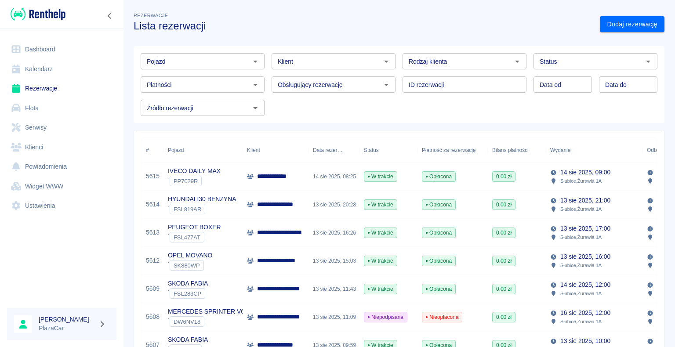
click at [334, 205] on div "13 sie 2025, 20:28" at bounding box center [333, 205] width 51 height 28
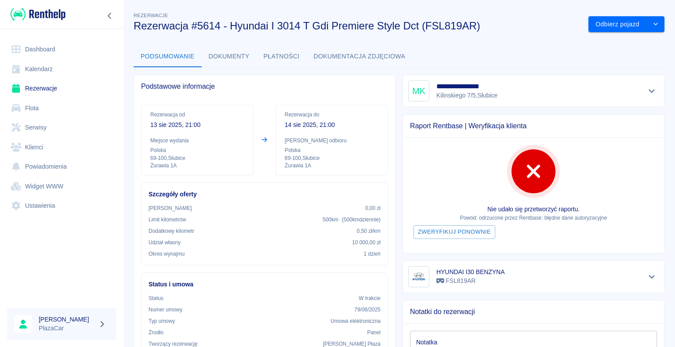
click at [38, 87] on link "Rezerwacje" at bounding box center [61, 89] width 109 height 20
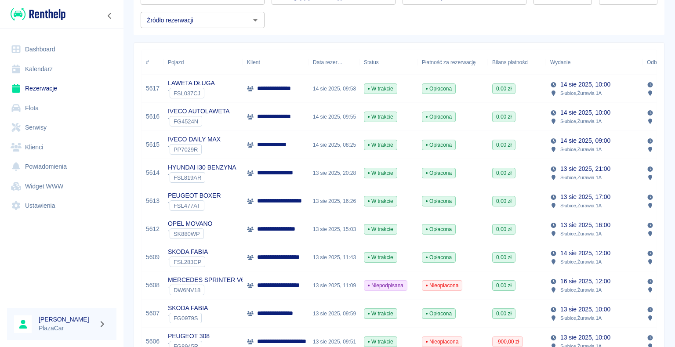
scroll to position [132, 0]
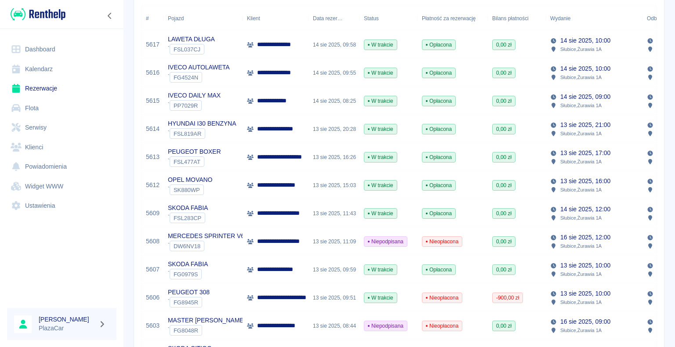
click at [327, 238] on div "13 sie 2025, 11:09" at bounding box center [333, 241] width 51 height 28
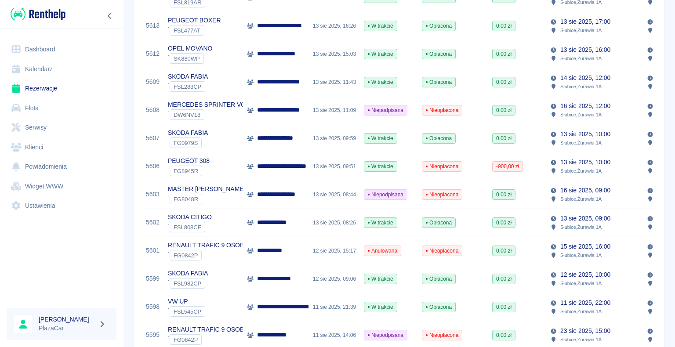
scroll to position [263, 0]
click at [291, 280] on p "**********" at bounding box center [279, 278] width 44 height 9
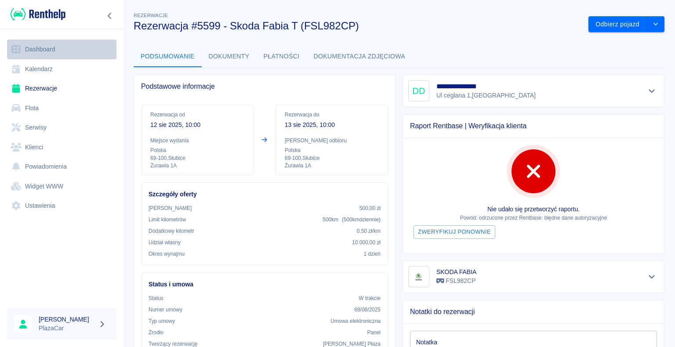
click at [40, 50] on link "Dashboard" at bounding box center [61, 50] width 109 height 20
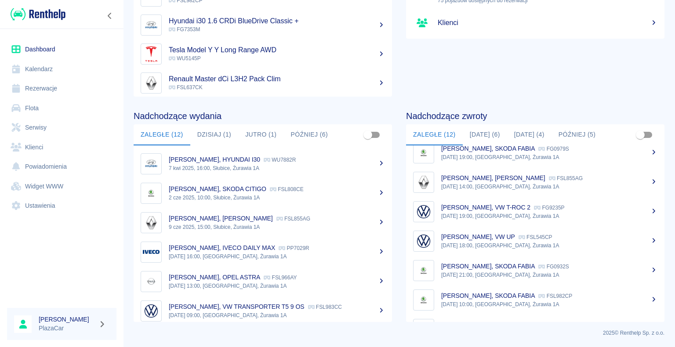
scroll to position [183, 0]
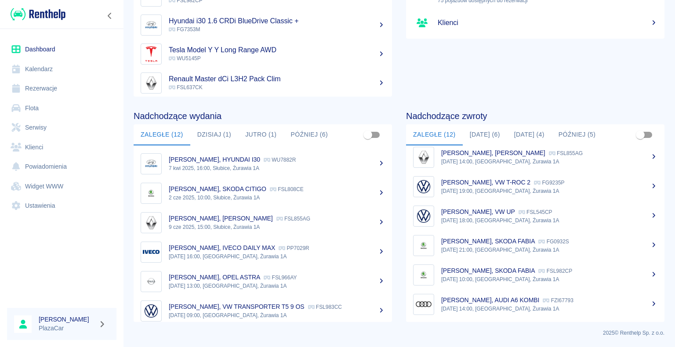
click at [499, 277] on p "[DATE] 10:00, [GEOGRAPHIC_DATA], Żurawia 1A" at bounding box center [549, 279] width 216 height 8
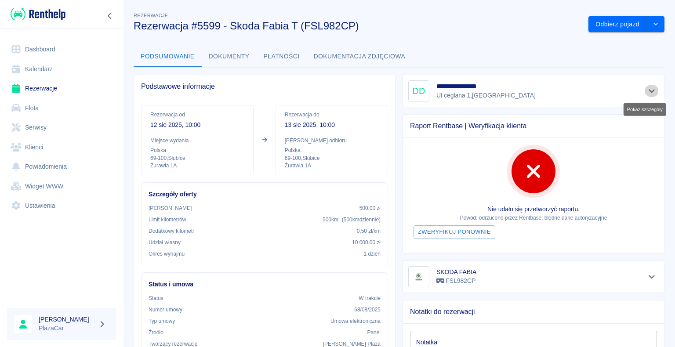
click at [648, 92] on icon "Pokaż szczegóły" at bounding box center [651, 92] width 6 height 4
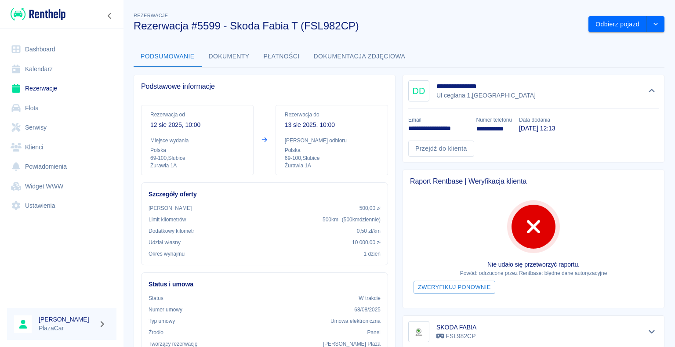
click at [509, 4] on div "Rezerwacje Rezerwacja #5599 - Skoda Fabia T (FSL982CP)" at bounding box center [353, 18] width 455 height 29
click at [40, 48] on link "Dashboard" at bounding box center [61, 50] width 109 height 20
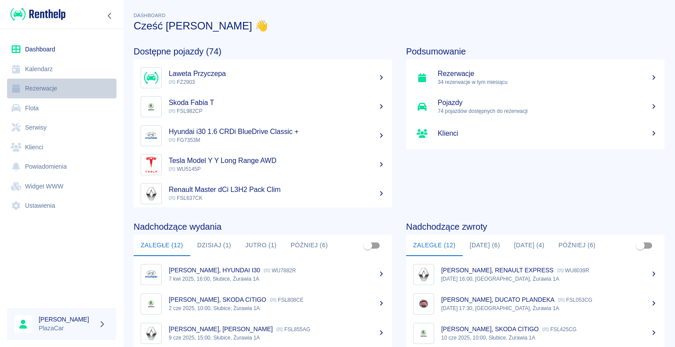
click at [47, 89] on link "Rezerwacje" at bounding box center [61, 89] width 109 height 20
